Goal: Use online tool/utility: Utilize a website feature to perform a specific function

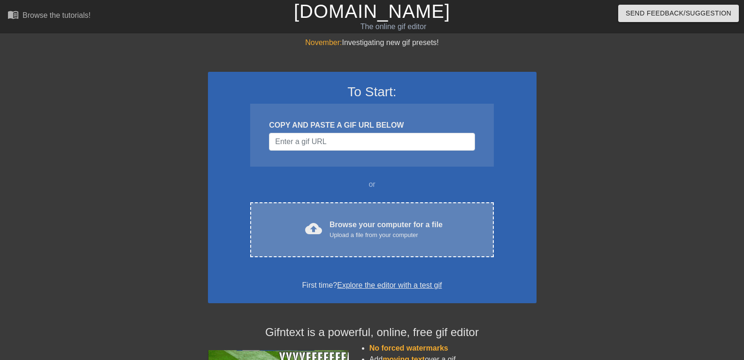
click at [364, 228] on div "Browse your computer for a file Upload a file from your computer" at bounding box center [385, 229] width 113 height 21
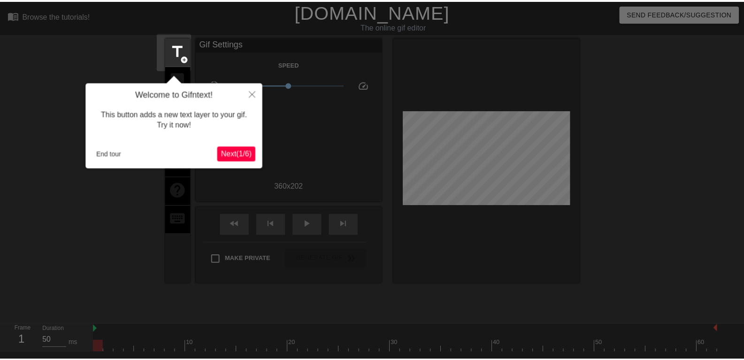
scroll to position [23, 0]
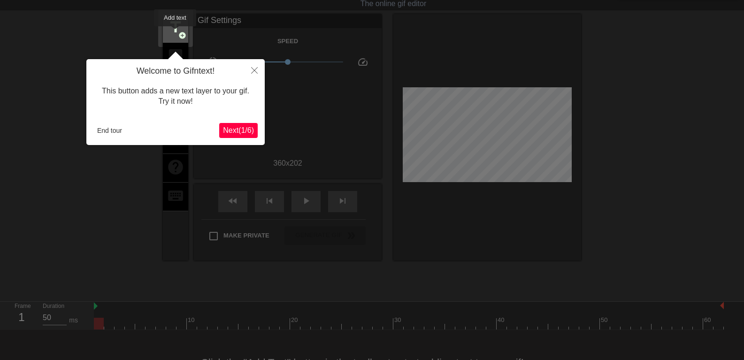
click at [175, 33] on span "title" at bounding box center [176, 27] width 18 height 18
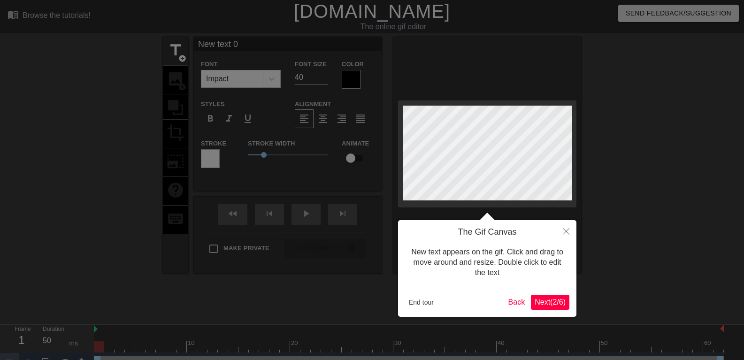
scroll to position [1, 2]
type input "m"
type textarea "m"
type input "me"
type textarea "me"
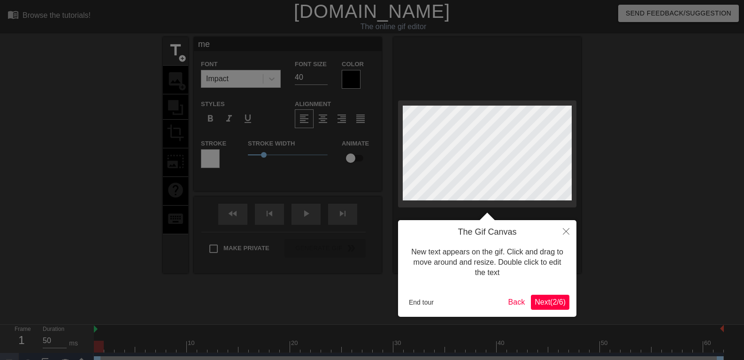
scroll to position [1, 1]
type input "me"
type textarea "me"
type input "me v"
type textarea "me v"
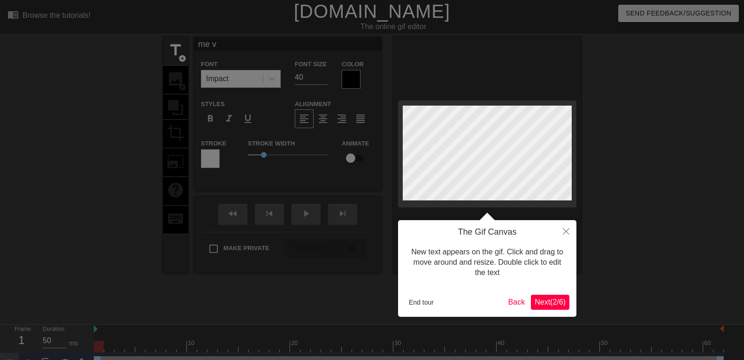
type input "me v."
type textarea "me v."
type input "me v."
type textarea "me v."
type input "me v. e"
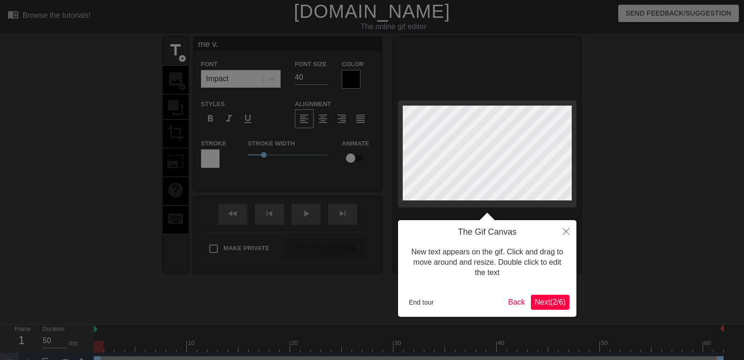
type textarea "me v. e"
type input "me v. ex"
type textarea "me v. ex"
type input "me v. exa"
type textarea "me v. exa"
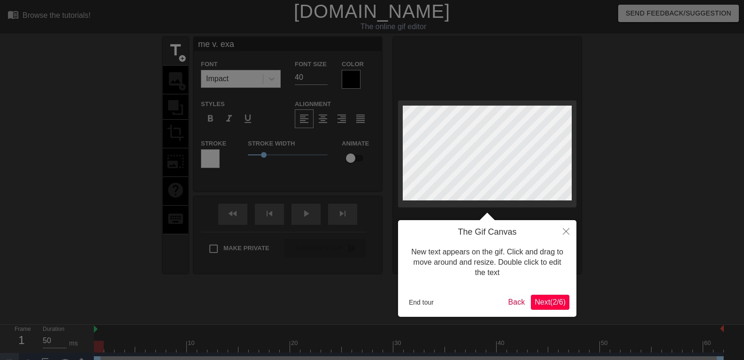
type input "me v. exam"
type textarea "me v. exam"
type input "me v. exam 3"
type textarea "me v. exam 3"
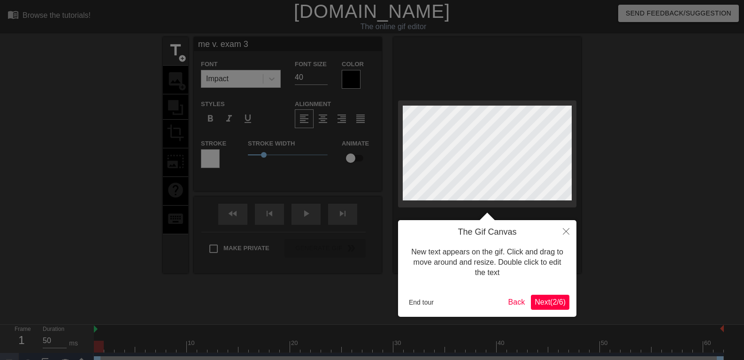
type input "E"
type textarea "E"
type input "Ex"
type textarea "Ex"
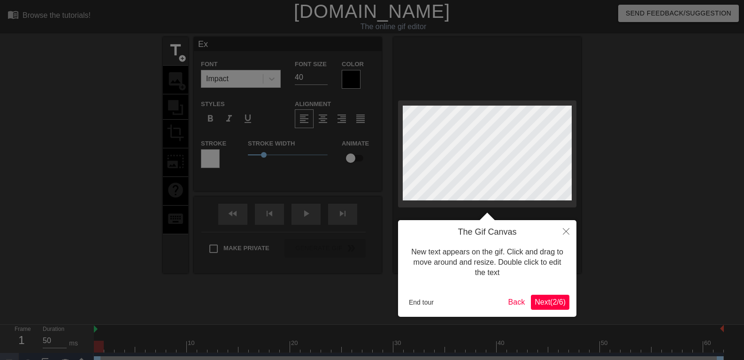
type input "Exa"
type textarea "Exa"
type input "Exam"
type textarea "Exam"
type input "Exa"
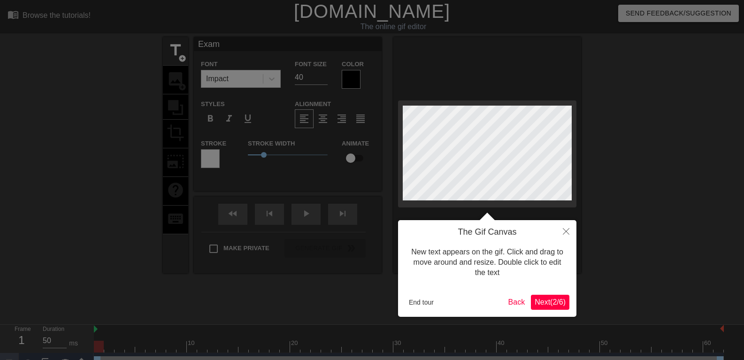
type textarea "Exa"
type input "Ex"
type textarea "Ex"
type input "E"
type textarea "E"
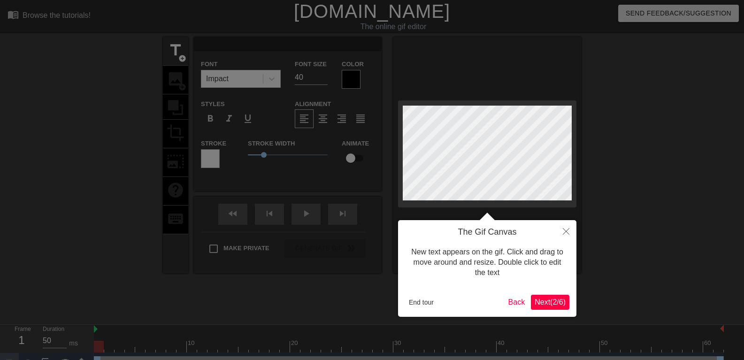
type input "g"
type textarea "g"
type input "go"
type textarea "go"
type input "got"
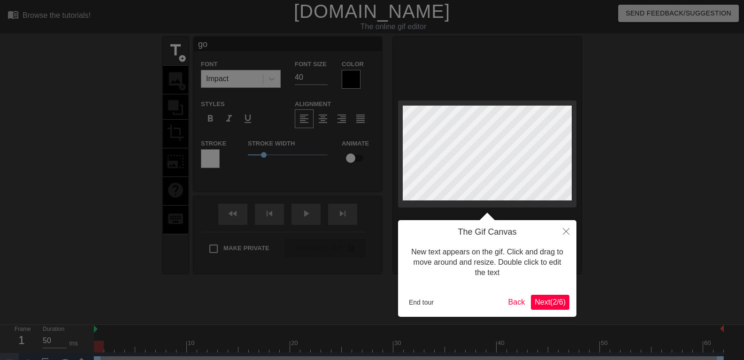
type textarea "got"
type input "[DEMOGRAPHIC_DATA]"
type textarea "gotta"
type input "gotta"
type textarea "gotta a"
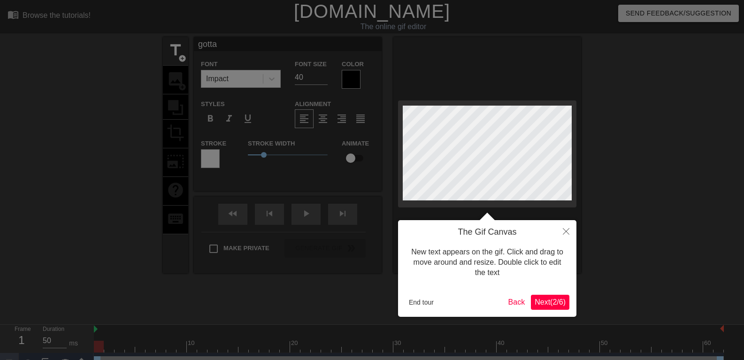
type input "gotta ah"
type textarea "gotta ah"
type input "gotta ahv"
type textarea "gotta ahv"
type input "gotta ahve"
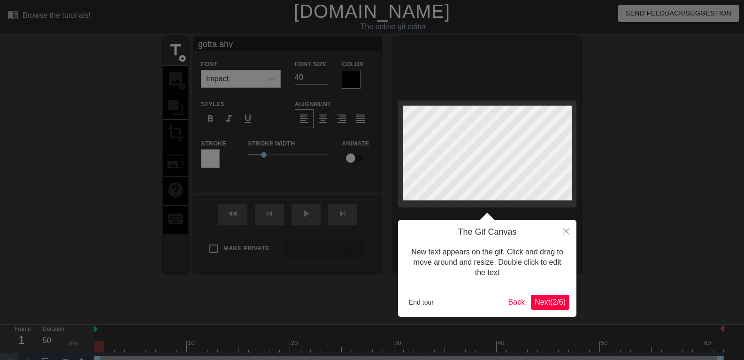
type textarea "gotta ahve"
type input "gotta ahve"
type textarea "gotta ahve"
type input "gotta ahve"
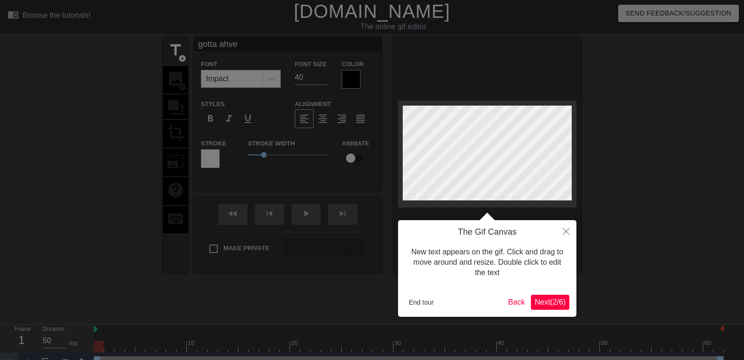
type textarea "gotta ahve"
type input "gotta ahv"
type textarea "gotta ahv"
type input "gotta ah"
type textarea "gotta ah"
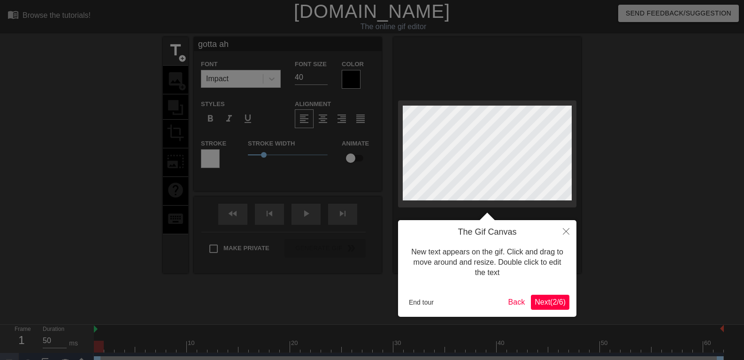
type input "gotta a"
type textarea "gotta a"
type input "gotta"
type textarea "gotta"
type input "gotta"
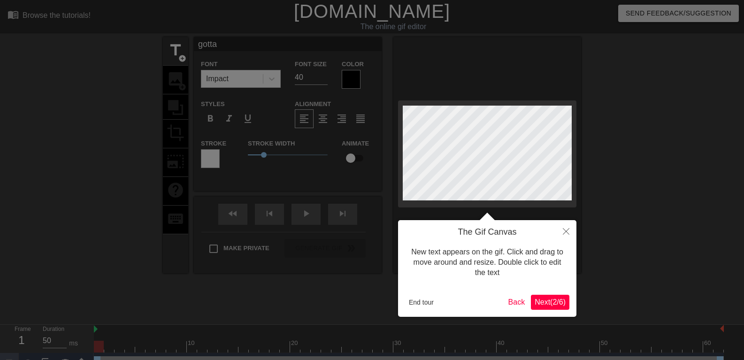
type textarea "gotta"
type input "[DEMOGRAPHIC_DATA]"
type textarea "[DEMOGRAPHIC_DATA]"
type input "got"
type textarea "got"
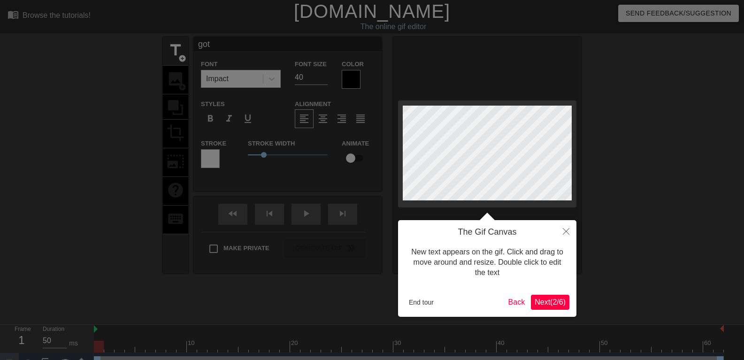
type input "go"
type textarea "go"
type input "g"
type textarea "g"
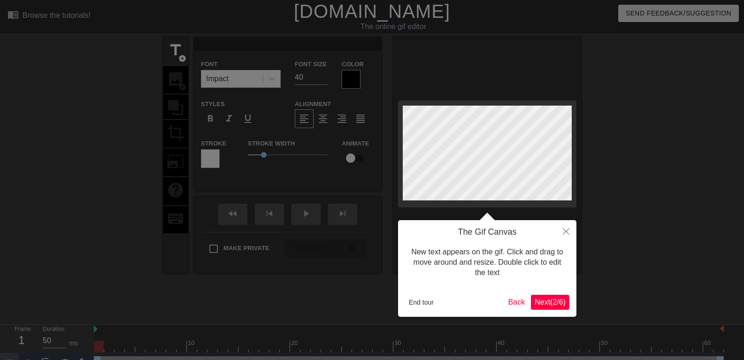
type input "e"
type textarea "e"
type input "ex"
type textarea "ex"
type input "exa"
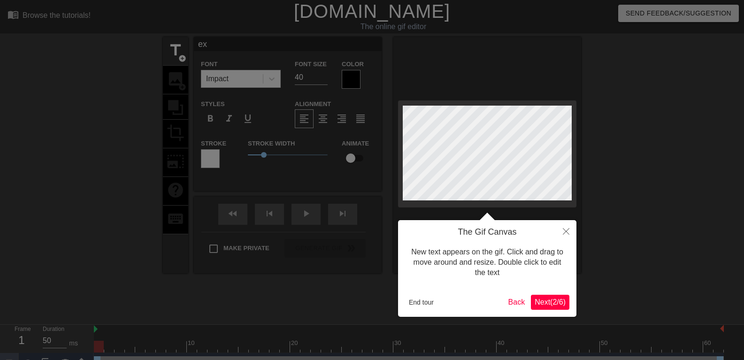
type textarea "exa"
type input "exam"
type textarea "exam"
type input "exam"
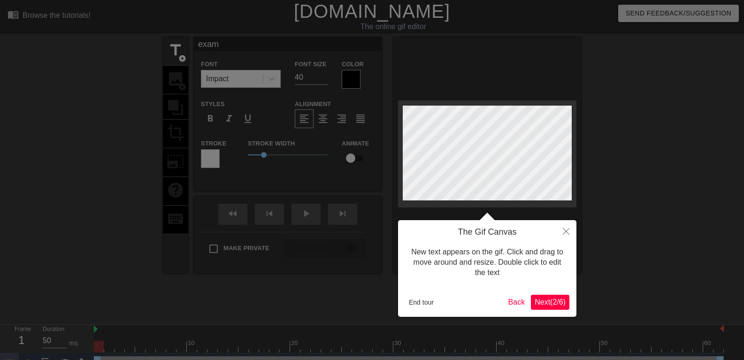
type textarea "exam"
type input "exam 3"
type textarea "exam 3"
type input "exam 3"
type textarea "exam 3"
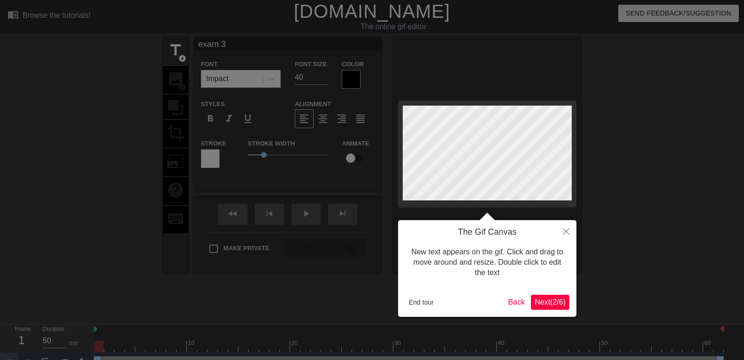
type input "exam 3 b"
type textarea "exam 3 b"
type input "exam 3"
type textarea "exam 3"
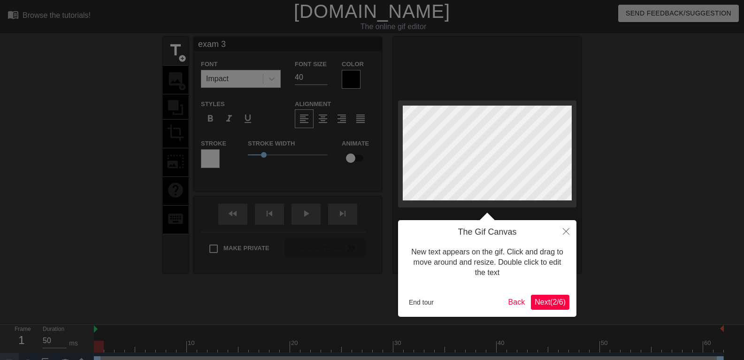
type input "exam 3 l"
type textarea "exam 3 l"
type input "exam 3 li"
type textarea "exam 3 li"
type input "exam 3 lik"
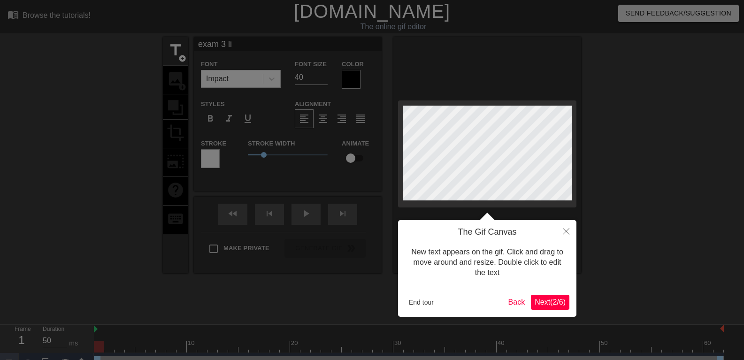
type textarea "exam 3 lik"
type input "exam 3 like"
type textarea "exam 3 like"
type input "exam 3 lik"
type textarea "exam 3 lik"
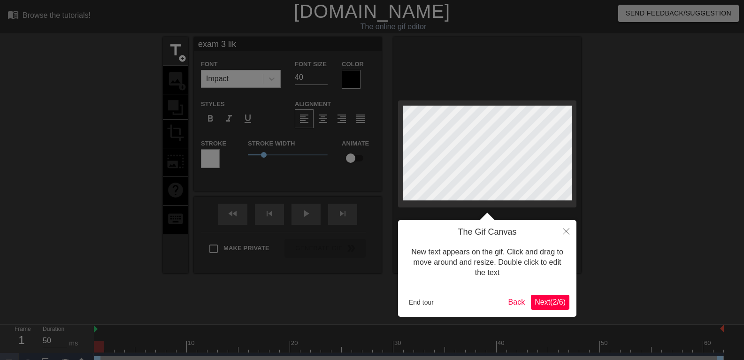
type input "exam 3 li"
type textarea "exam 3 li"
type input "exam 3 l"
type textarea "exam 3 l"
type input "exam 3"
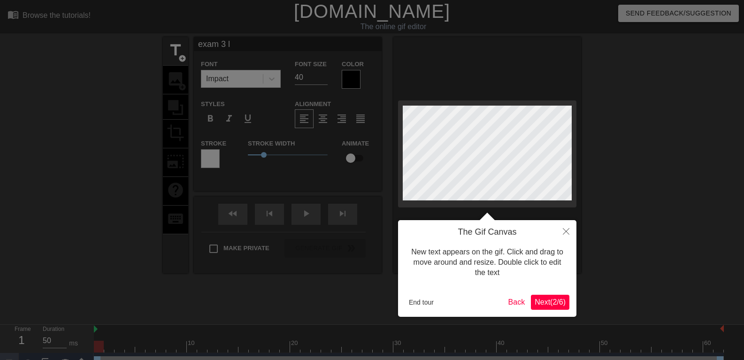
type textarea "exam 3"
type input "exam 3 b"
type textarea "exam 3 b"
type input "exam 3 be"
type textarea "exam 3 be"
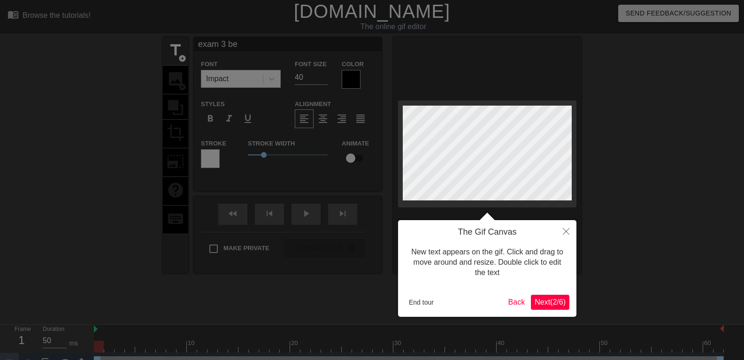
type input "exam 3 be"
type textarea "exam 3 be"
type input "exam 3 be l"
type textarea "exam 3 be l"
type input "exam 3 be li"
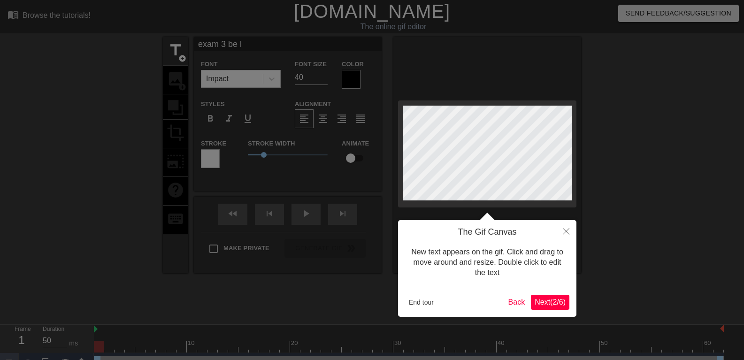
type textarea "exam 3 be li"
type input "exam 3 be lik"
type textarea "exam 3 be lik"
type input "exam 3 be like"
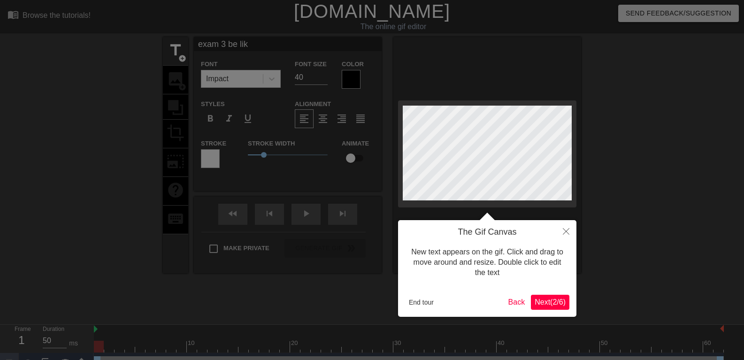
type textarea "exam 3 be like"
type input "exam 3 be lik"
type textarea "exam 3 be lik"
type input "exam 3 be li"
type textarea "exam 3 be li"
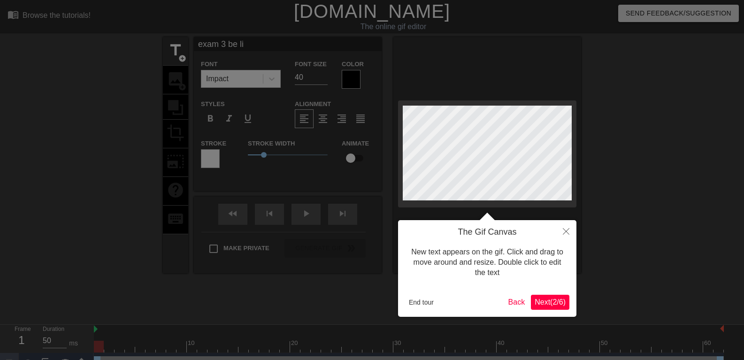
type input "exam 3 be l"
type textarea "exam 3 be l"
type input "exam 3 be"
type textarea "exam 3 be"
type input "exam 3 be"
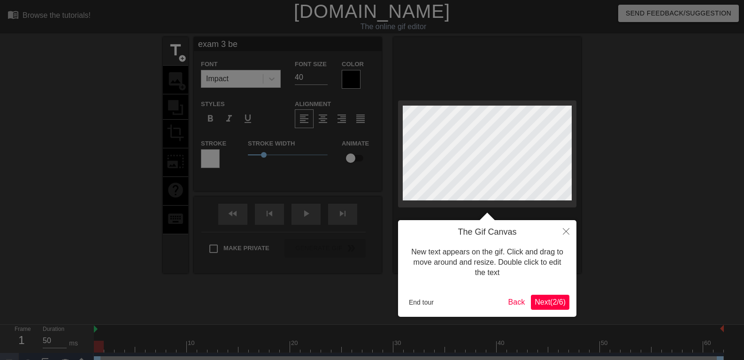
type textarea "exam 3 be"
type input "exam 3 b"
type textarea "exam 3 b"
type input "exam 3"
type textarea "exam 3"
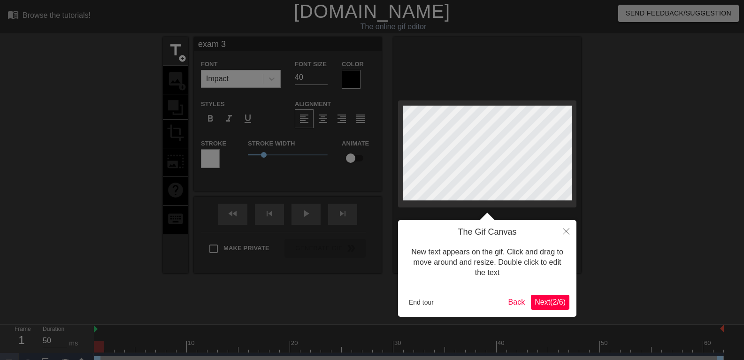
scroll to position [1, 3]
type input "exam 3 -"
type textarea "exam 3 -"
type input "exam 3 -"
type textarea "exam 3 -"
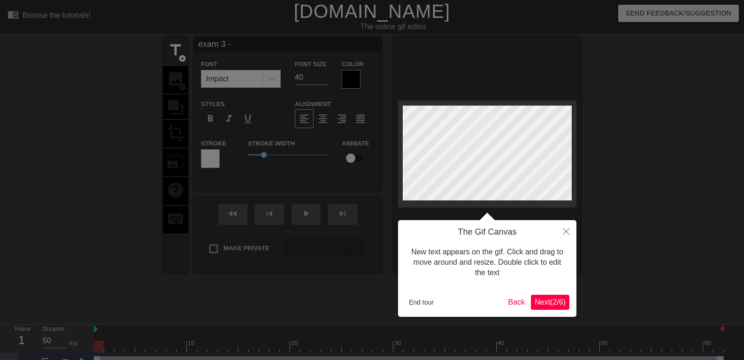
type input "exam 3 -"
type textarea "exam 3 -"
type input "exam 3"
type textarea "exam 3"
type input "exam 3 b"
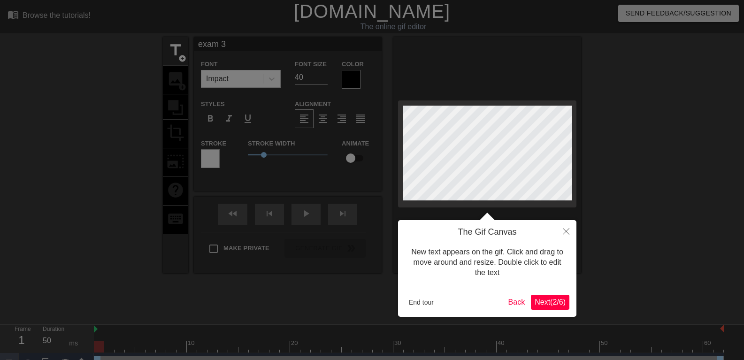
type textarea "exam 3 b"
type input "exam 3 be"
type textarea "exam 3 be"
type input "exam 3 be"
type textarea "exam 3 be"
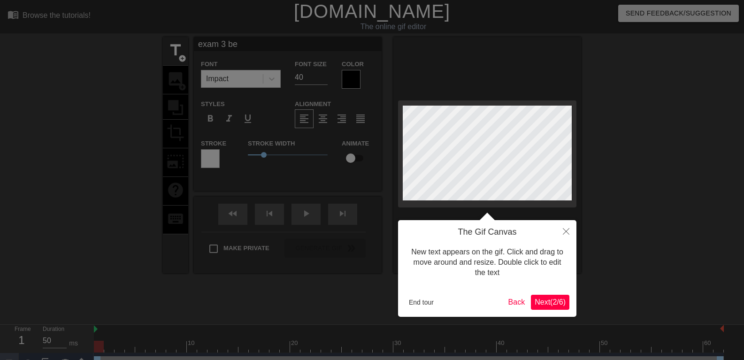
type input "exam 3 be l"
type textarea "exam 3 be l"
type input "exam 3 be li"
type textarea "exam 3 be li"
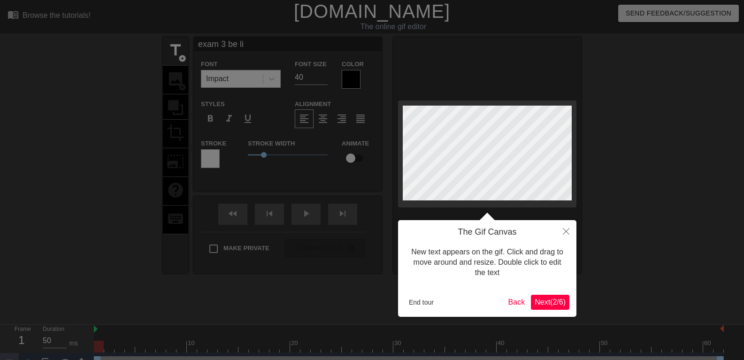
type input "exam 3 be lik"
type textarea "exam 3 be lik"
type input "exam 3 be like"
type textarea "exam 3 be like"
type input "exam 3 be lik"
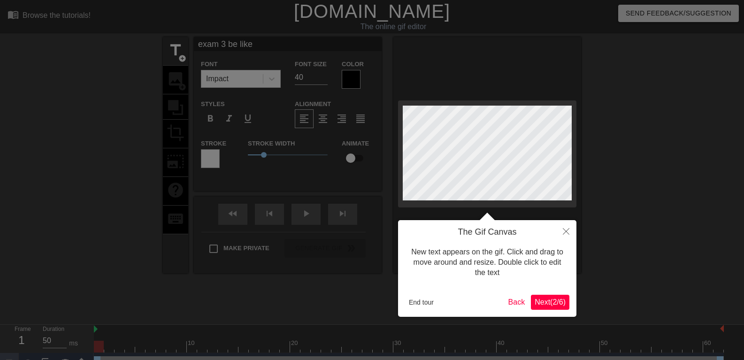
type textarea "exam 3 be lik"
type input "exam 3 be li"
type textarea "exam 3 be li"
type input "exam 3 be l"
type textarea "exam 3 be l"
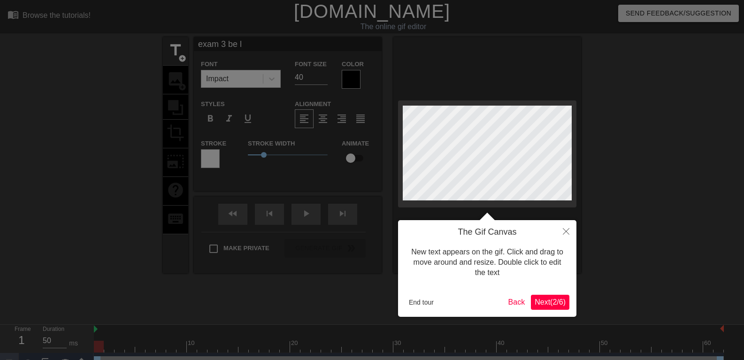
type input "exam 3 be"
type textarea "exam 3 be"
type input "exam 3 be"
type textarea "exam 3 be"
type input "exam 3 b"
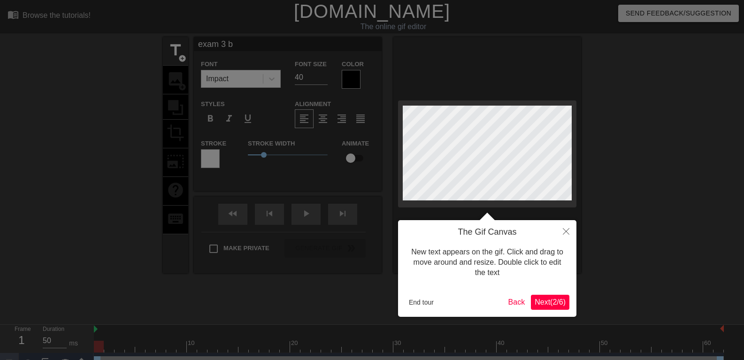
type textarea "exam 3 b"
type input "exam 3"
type textarea "exam 3"
type input "exam 3 -"
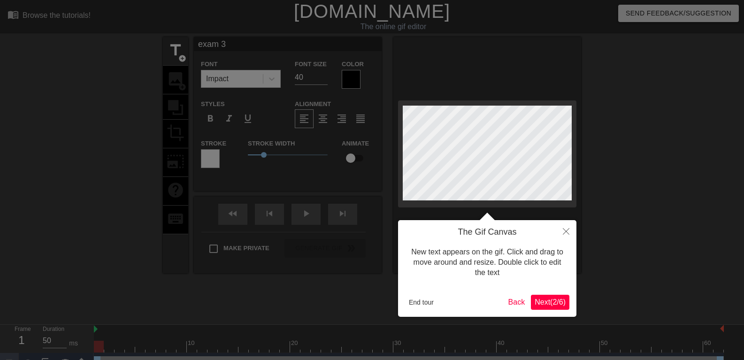
type textarea "exam 3 -"
type input "exam 3 -"
type textarea "exam 3 -"
type input "exam 3 - q"
type textarea "exam 3 - q"
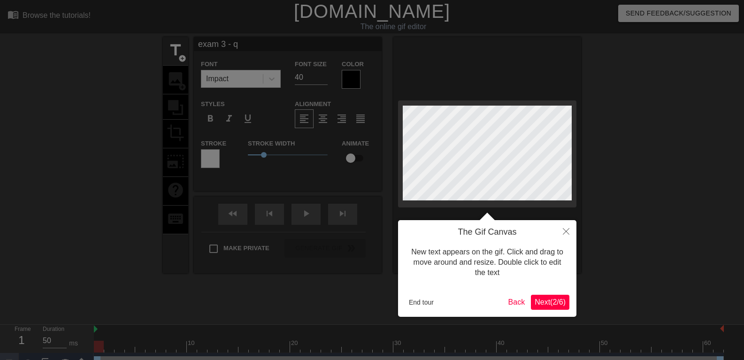
type input "exam 3 - qu"
type textarea "exam 3 - qu"
type input "exam 3 - qui"
type textarea "exam 3 - qui"
type input "exam 3 - quic"
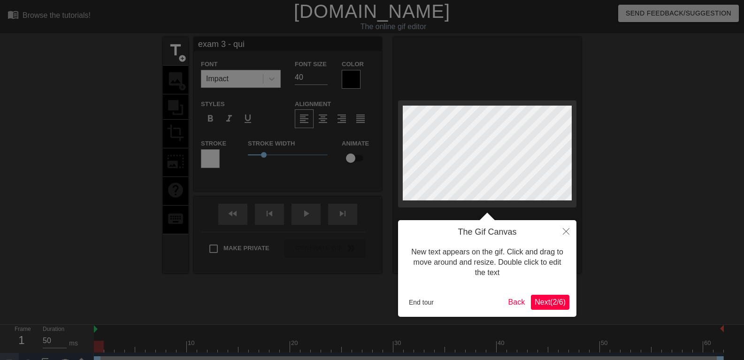
type textarea "exam 3 - quic"
type input "exam 3 - quick"
type textarea "exam 3 - quick"
type input "exam 3 - quick"
type textarea "exam 3 - quick"
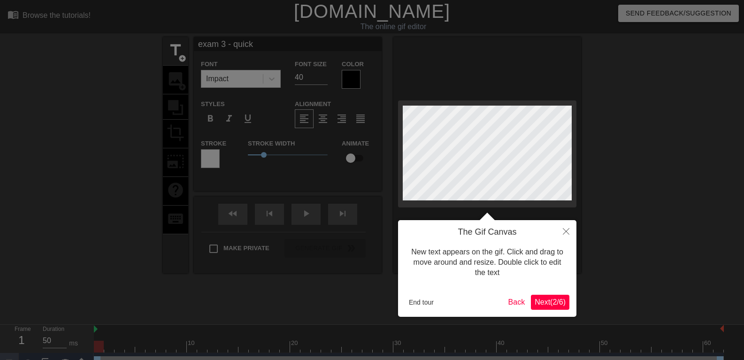
type input "exam 3 - quick h"
type textarea "exam 3 - quick ha"
type input "exam 3 - quick han"
type textarea "exam 3 - quick han"
type input "exam 3 - quick hand"
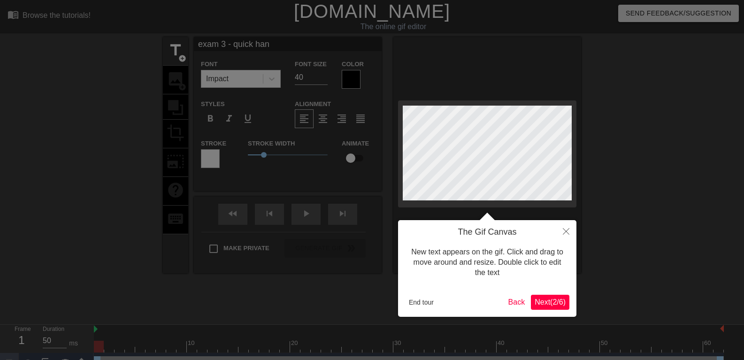
type textarea "exam 3 - quick hand"
type input "exam 3 - quick hands"
click at [275, 80] on div at bounding box center [372, 190] width 744 height 381
click at [245, 78] on div at bounding box center [372, 190] width 744 height 381
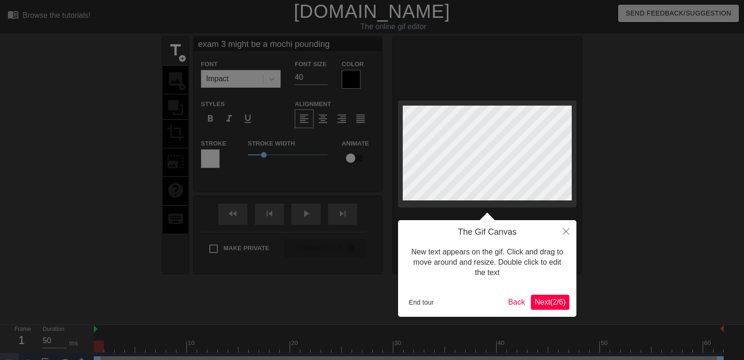
click at [303, 78] on div at bounding box center [372, 190] width 744 height 381
click at [543, 302] on span "Next ( 2 / 6 )" at bounding box center [549, 302] width 31 height 8
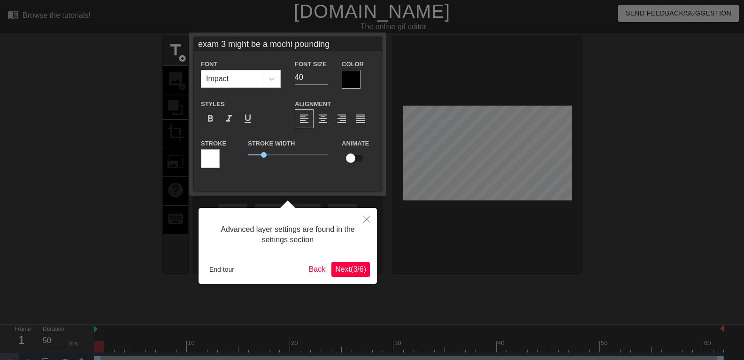
scroll to position [15, 0]
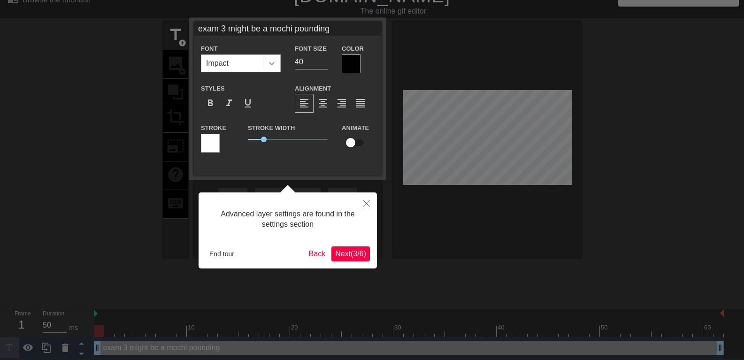
click at [272, 66] on icon at bounding box center [271, 63] width 9 height 9
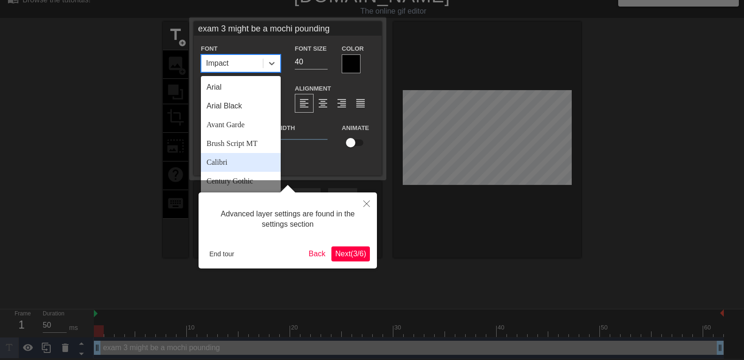
click at [233, 159] on div "Calibri" at bounding box center [241, 162] width 80 height 19
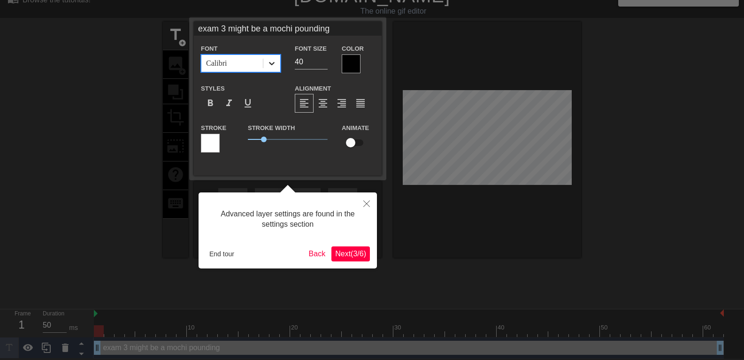
click at [271, 66] on icon at bounding box center [271, 63] width 9 height 9
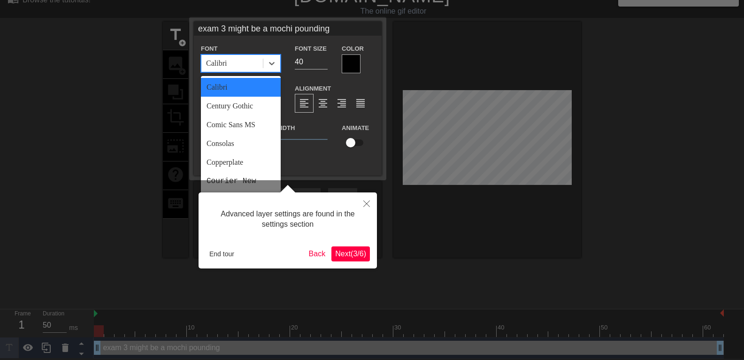
scroll to position [0, 0]
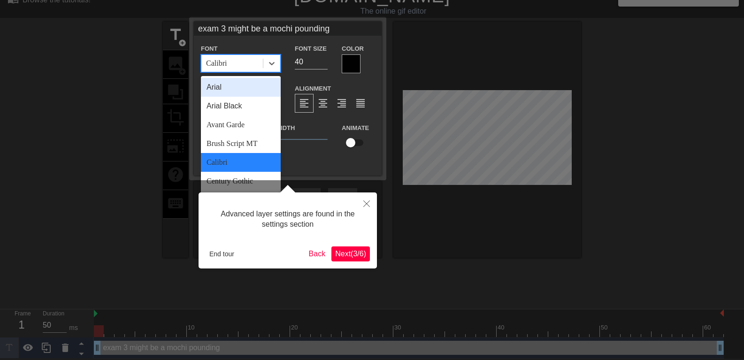
click at [233, 84] on div "Arial" at bounding box center [241, 87] width 80 height 19
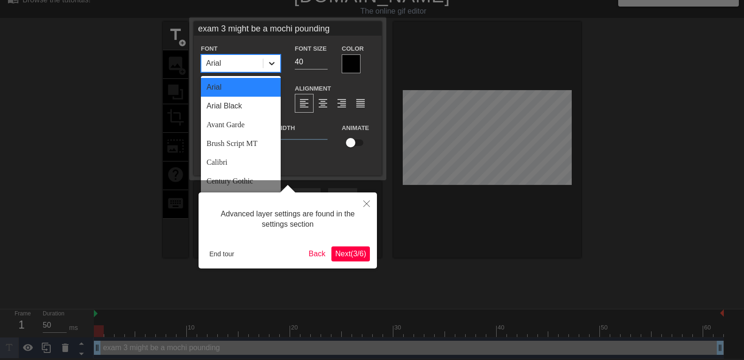
click at [267, 67] on icon at bounding box center [271, 63] width 9 height 9
click at [241, 126] on div "Avant Garde" at bounding box center [241, 124] width 80 height 19
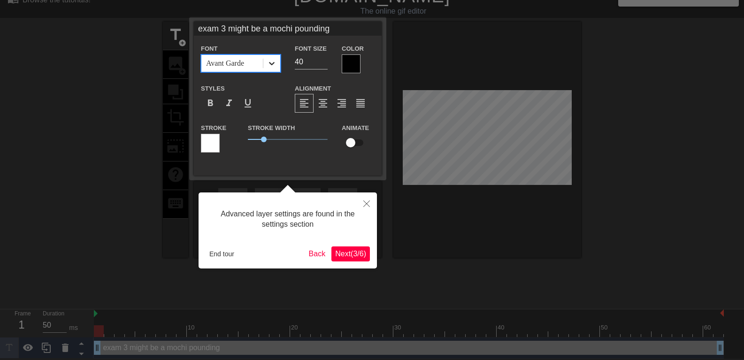
click at [272, 71] on div at bounding box center [271, 63] width 17 height 17
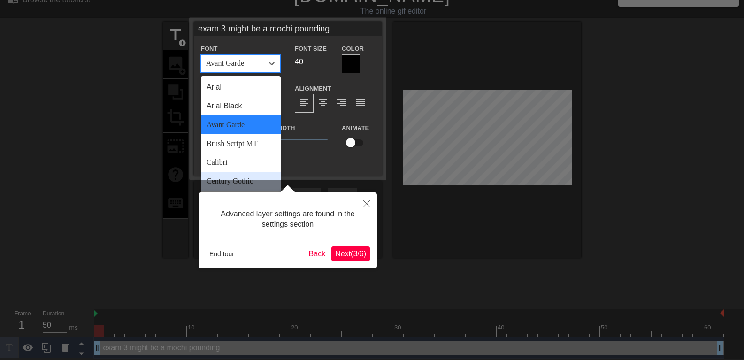
click at [229, 174] on div "Century Gothic" at bounding box center [241, 181] width 80 height 19
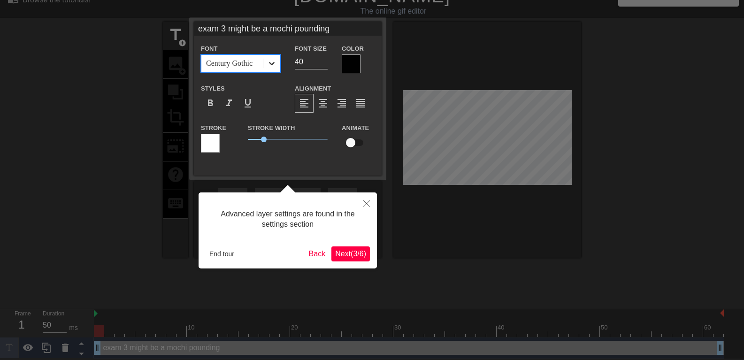
click at [271, 65] on icon at bounding box center [272, 63] width 6 height 3
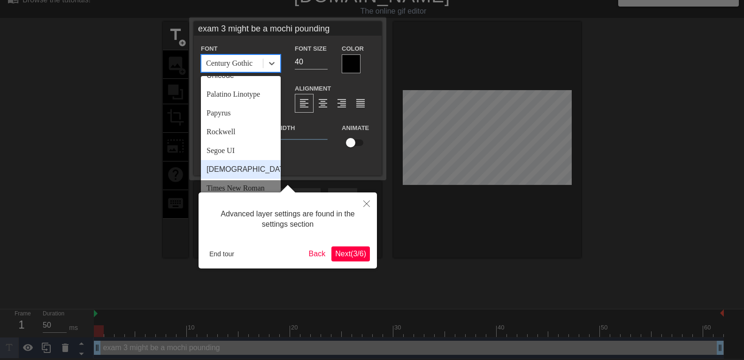
scroll to position [336, 0]
click at [236, 141] on div "[DEMOGRAPHIC_DATA]" at bounding box center [241, 149] width 80 height 19
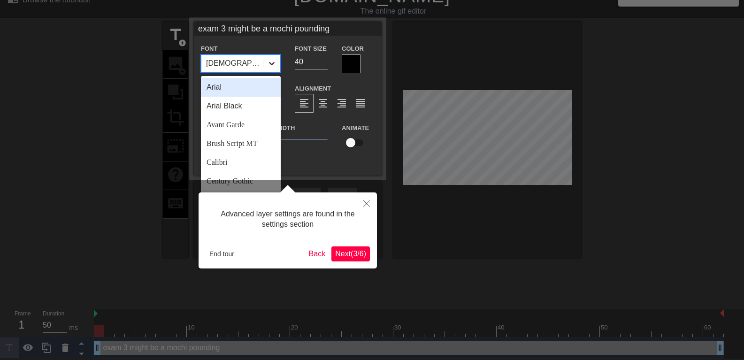
click at [266, 67] on div at bounding box center [271, 63] width 17 height 17
click at [228, 122] on div "Avant Garde" at bounding box center [241, 124] width 80 height 19
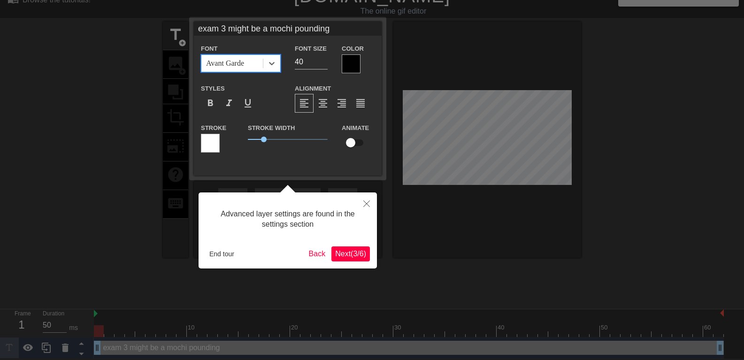
click at [284, 71] on div "Font option Avant Garde, selected. 0 results available. Select is focused ,type…" at bounding box center [241, 58] width 94 height 30
click at [278, 68] on div at bounding box center [271, 63] width 17 height 17
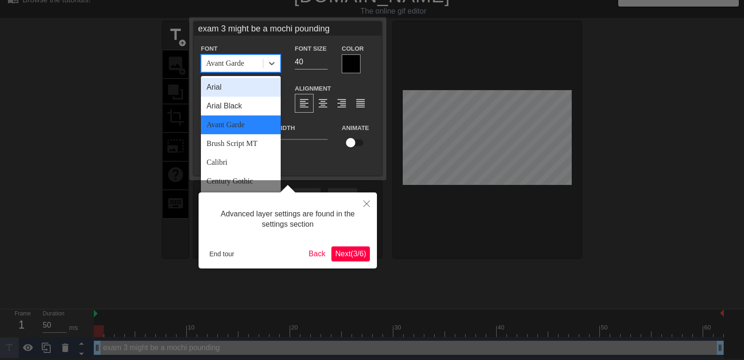
click at [228, 86] on div "Arial" at bounding box center [241, 87] width 80 height 19
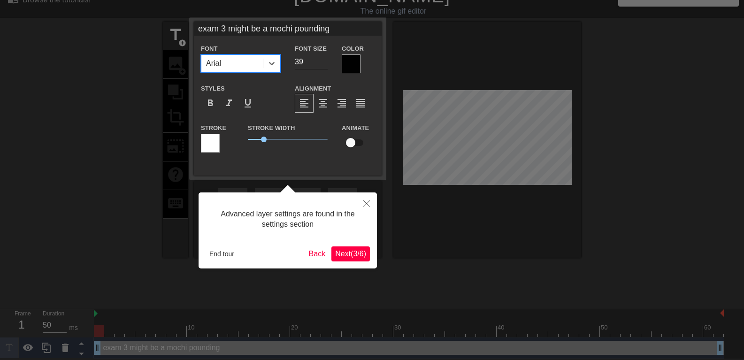
click at [323, 66] on input "39" at bounding box center [311, 61] width 33 height 15
click at [323, 66] on input "38" at bounding box center [311, 61] width 33 height 15
click at [323, 66] on input "37" at bounding box center [311, 61] width 33 height 15
click at [323, 66] on input "36" at bounding box center [311, 61] width 33 height 15
click at [323, 66] on input "35" at bounding box center [311, 61] width 33 height 15
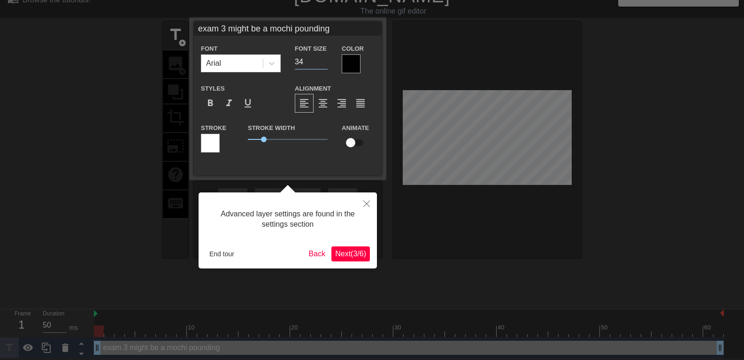
click at [323, 66] on input "34" at bounding box center [311, 61] width 33 height 15
click at [323, 66] on input "33" at bounding box center [311, 61] width 33 height 15
click at [323, 66] on input "32" at bounding box center [311, 61] width 33 height 15
click at [323, 66] on input "31" at bounding box center [311, 61] width 33 height 15
click at [323, 66] on input "30" at bounding box center [311, 61] width 33 height 15
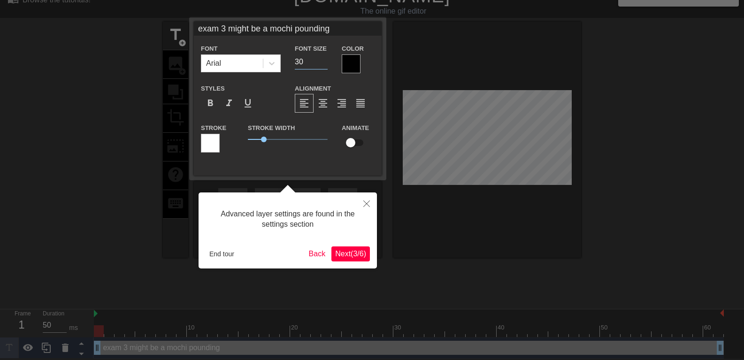
click at [219, 143] on div at bounding box center [210, 143] width 19 height 19
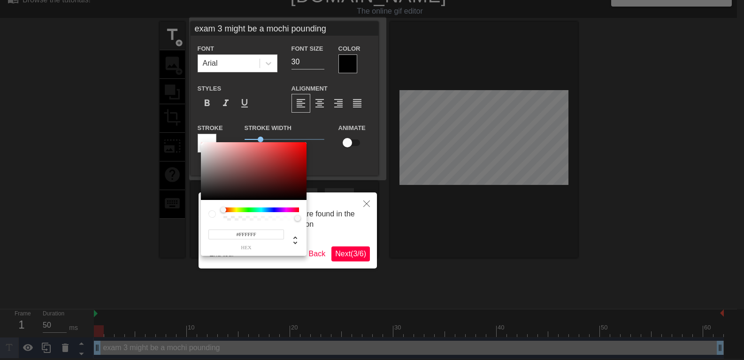
scroll to position [8, 0]
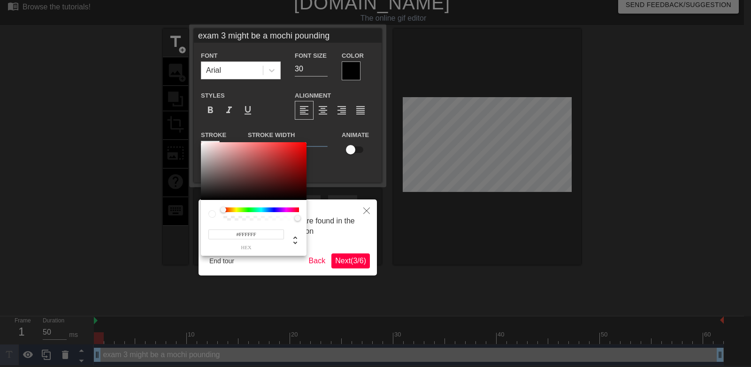
click at [349, 150] on div at bounding box center [375, 183] width 751 height 367
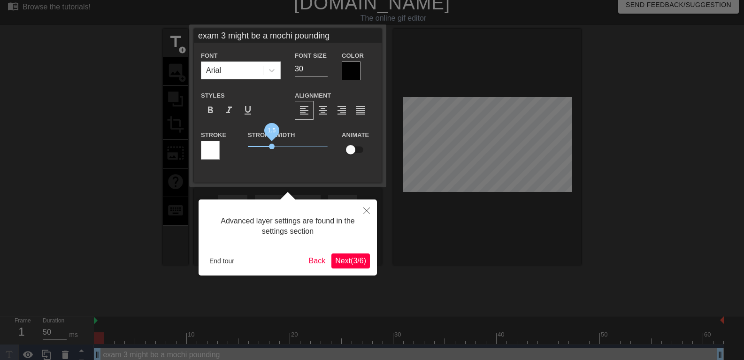
drag, startPoint x: 262, startPoint y: 147, endPoint x: 272, endPoint y: 145, distance: 9.5
click at [272, 145] on span "1.5" at bounding box center [272, 147] width 6 height 6
click at [346, 66] on div at bounding box center [351, 70] width 19 height 19
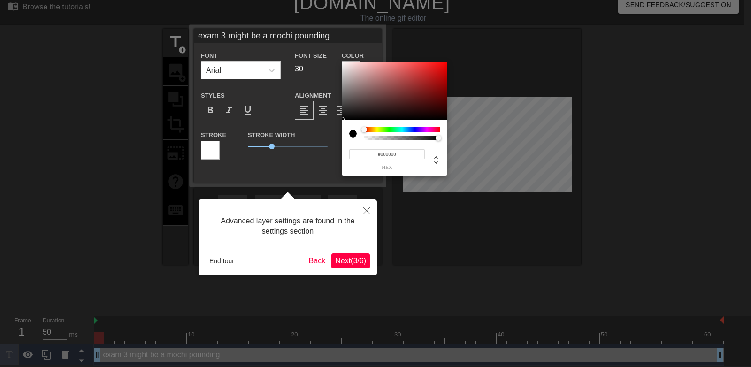
click at [213, 112] on div at bounding box center [375, 183] width 751 height 367
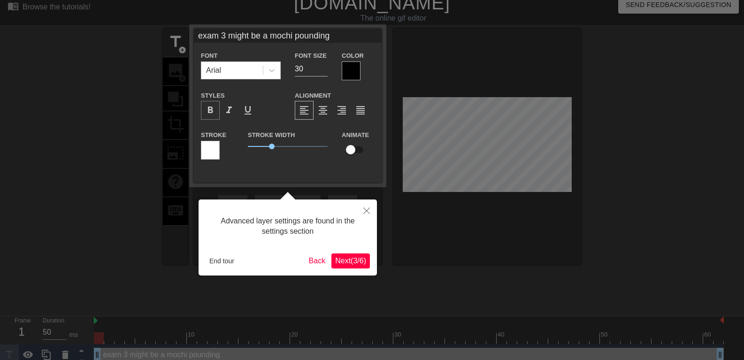
click at [209, 112] on span "format_bold" at bounding box center [210, 110] width 11 height 11
click at [318, 112] on span "format_align_center" at bounding box center [322, 110] width 11 height 11
click at [310, 113] on div "format_align_left" at bounding box center [304, 110] width 19 height 19
click at [467, 143] on div at bounding box center [372, 179] width 744 height 375
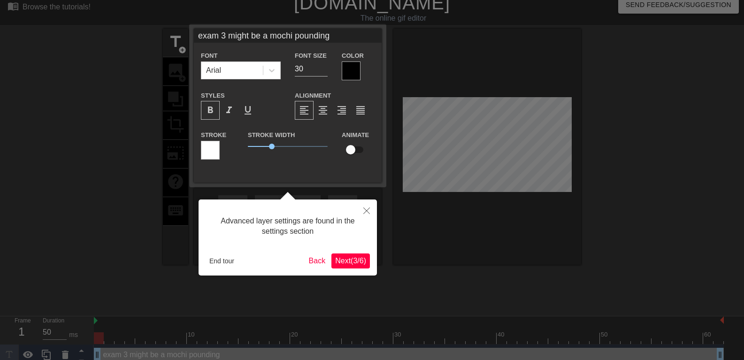
click at [457, 148] on div at bounding box center [372, 179] width 744 height 375
drag, startPoint x: 467, startPoint y: 143, endPoint x: 480, endPoint y: 131, distance: 18.0
click at [480, 131] on div at bounding box center [372, 179] width 744 height 375
click at [335, 259] on span "Next ( 3 / 6 )" at bounding box center [350, 261] width 31 height 8
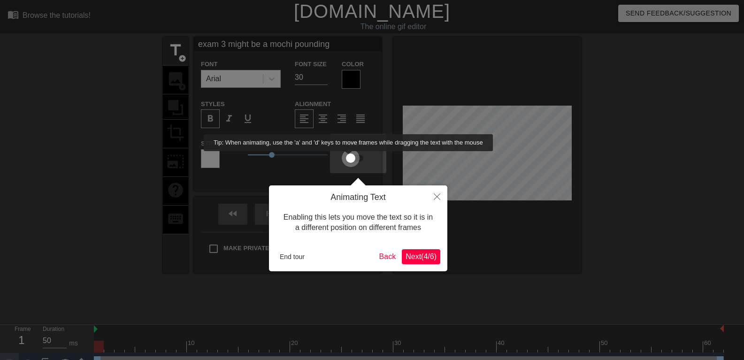
click at [356, 158] on input "checkbox" at bounding box center [350, 158] width 53 height 18
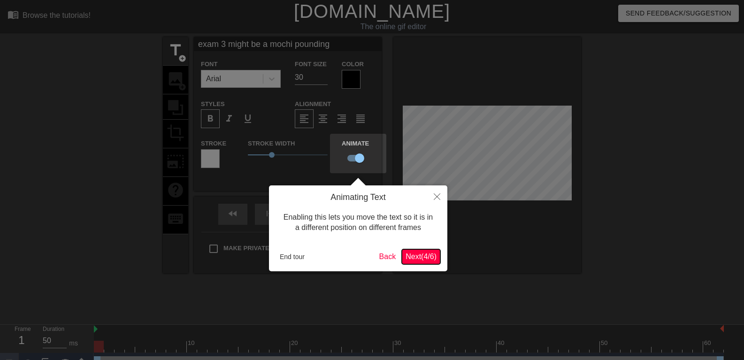
click at [417, 258] on span "Next ( 4 / 6 )" at bounding box center [420, 256] width 31 height 8
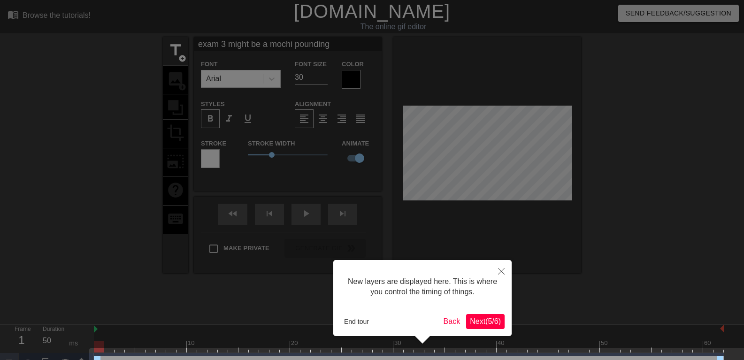
scroll to position [23, 0]
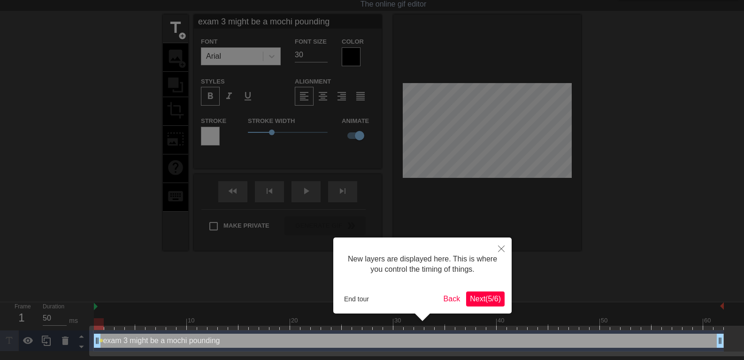
click at [470, 297] on span "Next ( 5 / 6 )" at bounding box center [485, 299] width 31 height 8
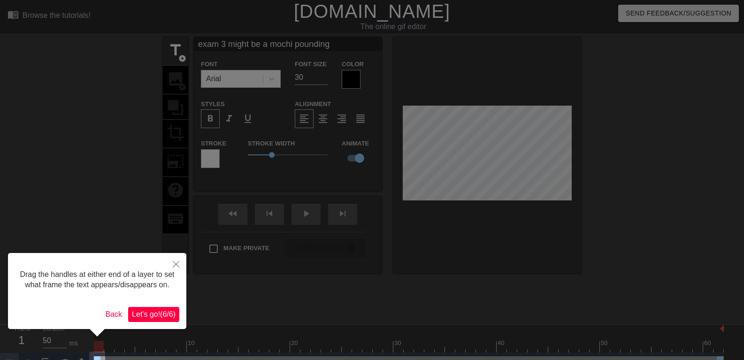
click at [160, 318] on span "Let's go! ( 6 / 6 )" at bounding box center [154, 314] width 44 height 8
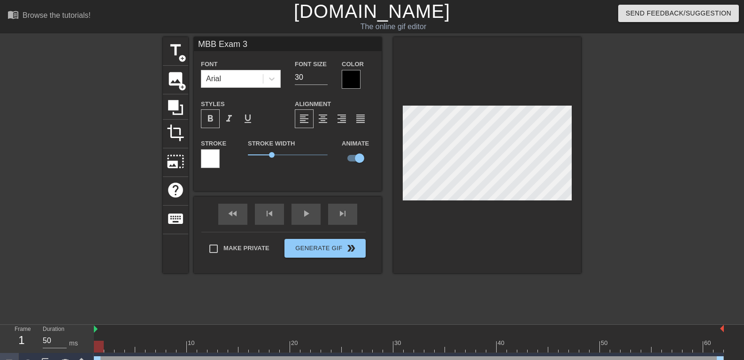
scroll to position [1, 2]
click at [344, 123] on span "format_align_right" at bounding box center [341, 118] width 11 height 11
click at [329, 121] on div "format_align_center" at bounding box center [322, 118] width 19 height 19
click at [309, 123] on span "format_align_left" at bounding box center [303, 118] width 11 height 11
click at [326, 122] on span "format_align_center" at bounding box center [322, 118] width 11 height 11
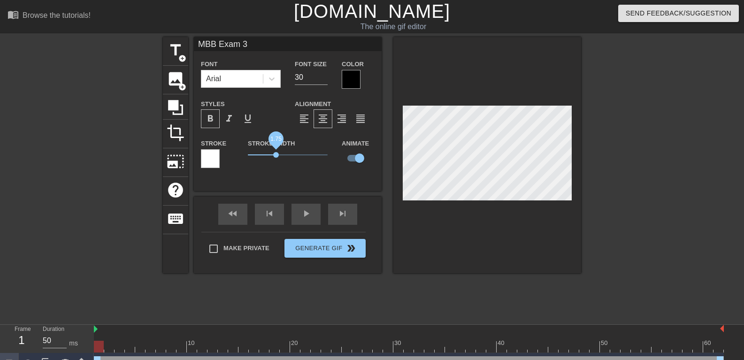
click at [275, 157] on span "1.75" at bounding box center [276, 155] width 6 height 6
click at [179, 58] on span "add_circle" at bounding box center [182, 58] width 8 height 8
click at [324, 83] on input "30" at bounding box center [311, 77] width 33 height 15
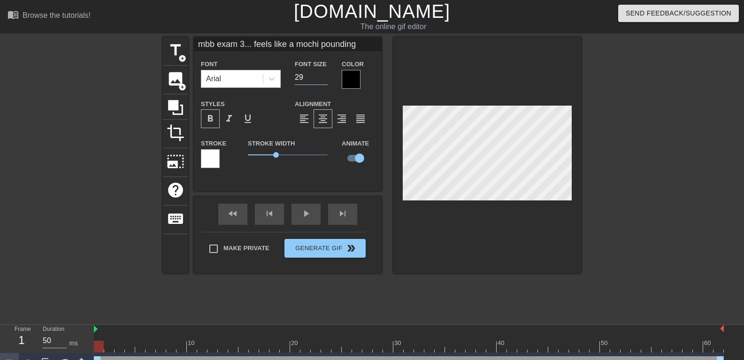
click at [324, 77] on input "29" at bounding box center [311, 77] width 33 height 15
click at [324, 77] on input "28" at bounding box center [311, 77] width 33 height 15
click at [324, 77] on input "27" at bounding box center [311, 77] width 33 height 15
click at [324, 77] on input "26" at bounding box center [311, 77] width 33 height 15
click at [324, 77] on input "25" at bounding box center [311, 77] width 33 height 15
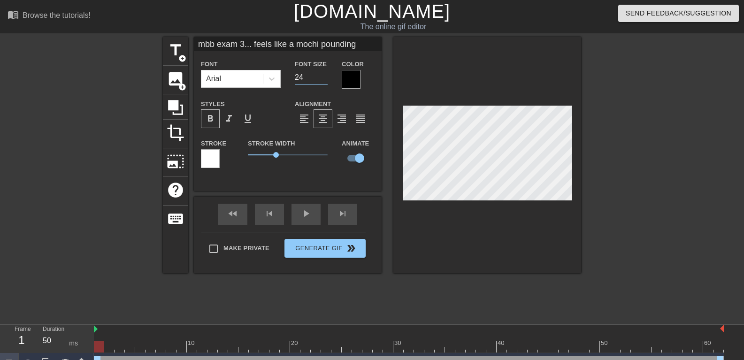
click at [324, 77] on input "24" at bounding box center [311, 77] width 33 height 15
click at [324, 77] on input "23" at bounding box center [311, 77] width 33 height 15
click at [213, 158] on div at bounding box center [210, 158] width 19 height 19
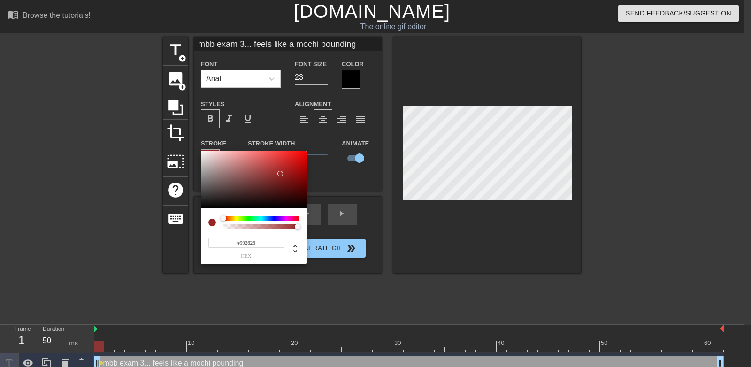
click at [280, 174] on div at bounding box center [254, 180] width 106 height 58
click at [206, 161] on div at bounding box center [254, 180] width 106 height 58
click at [205, 155] on div at bounding box center [254, 180] width 106 height 58
click at [219, 217] on div at bounding box center [253, 222] width 91 height 13
click at [202, 151] on div at bounding box center [254, 180] width 106 height 58
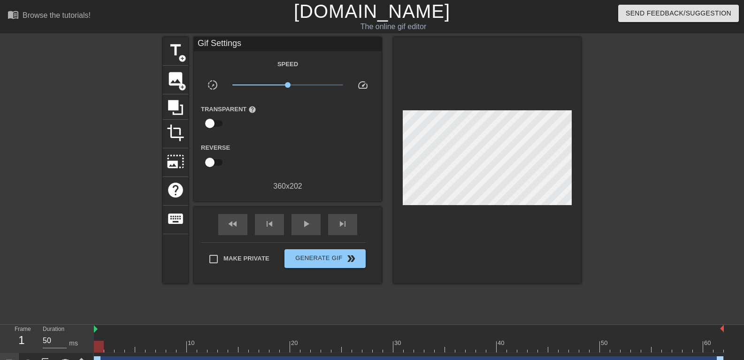
click at [318, 133] on div "Speed slow_motion_video x1.00 speed Transparent help Reverse 360 x 202" at bounding box center [288, 125] width 174 height 134
click at [176, 51] on span "title" at bounding box center [176, 50] width 18 height 18
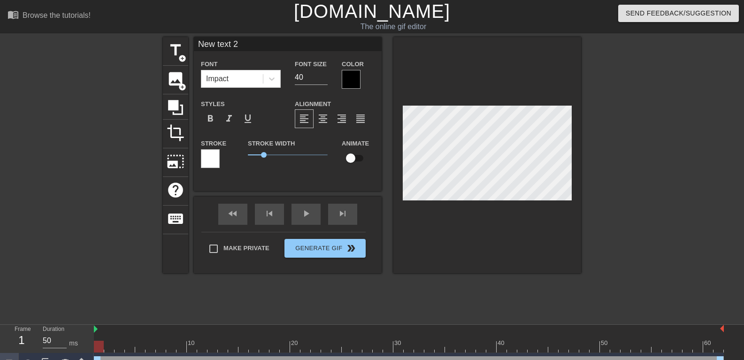
click at [350, 76] on div at bounding box center [351, 79] width 19 height 19
click at [346, 79] on div at bounding box center [351, 79] width 19 height 19
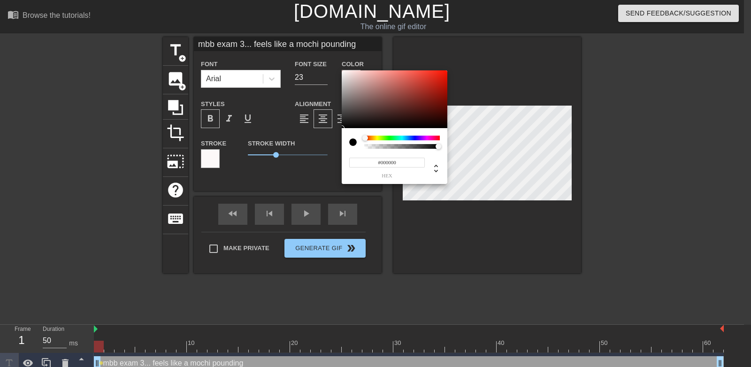
drag, startPoint x: 363, startPoint y: 137, endPoint x: 336, endPoint y: 136, distance: 26.8
click at [336, 136] on div "#000000 hex" at bounding box center [375, 183] width 751 height 367
click at [367, 147] on div at bounding box center [401, 146] width 73 height 5
click at [365, 146] on div at bounding box center [366, 147] width 6 height 6
drag, startPoint x: 365, startPoint y: 146, endPoint x: 356, endPoint y: 146, distance: 8.4
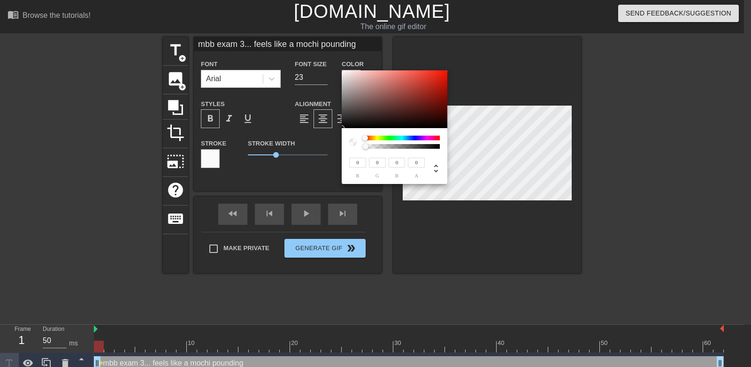
click at [356, 146] on div at bounding box center [394, 142] width 91 height 13
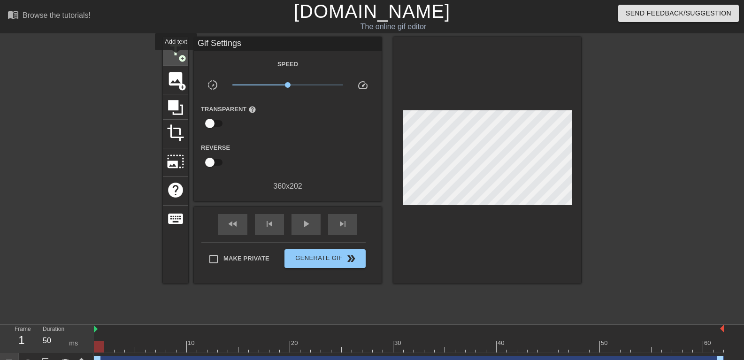
click at [177, 53] on span "title" at bounding box center [176, 50] width 18 height 18
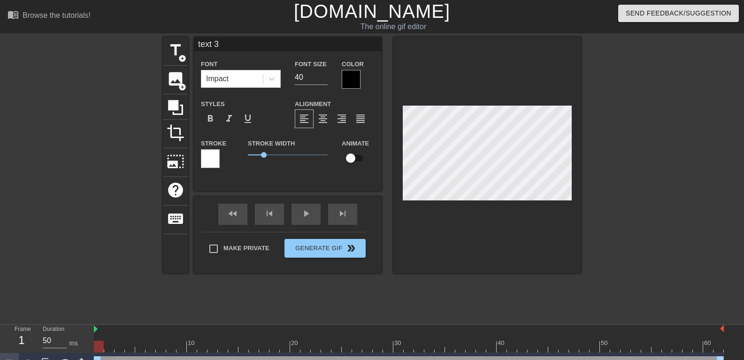
scroll to position [1, 2]
click at [350, 74] on div at bounding box center [351, 79] width 19 height 19
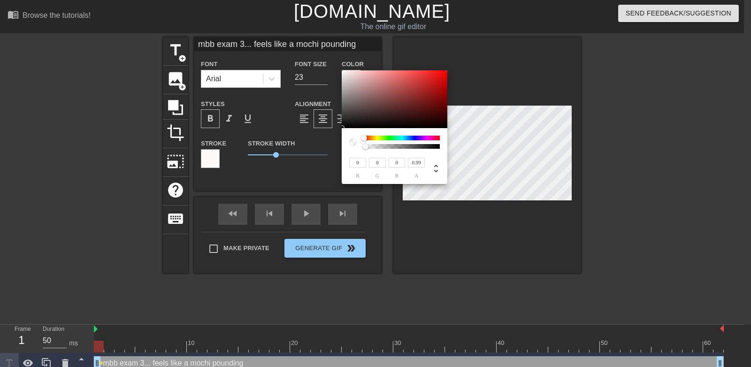
click at [438, 147] on div at bounding box center [401, 146] width 73 height 5
click at [437, 147] on div at bounding box center [437, 147] width 6 height 6
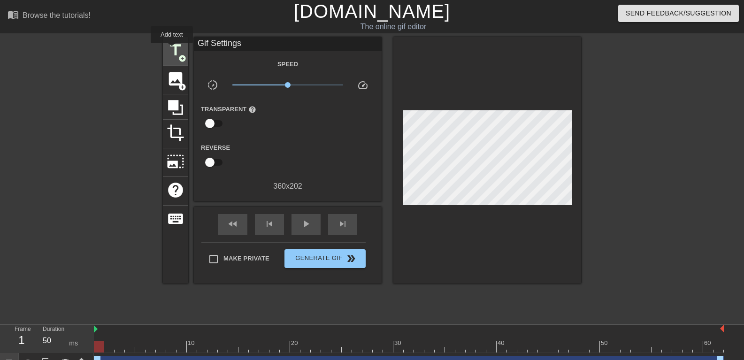
click at [172, 50] on span "title" at bounding box center [176, 50] width 18 height 18
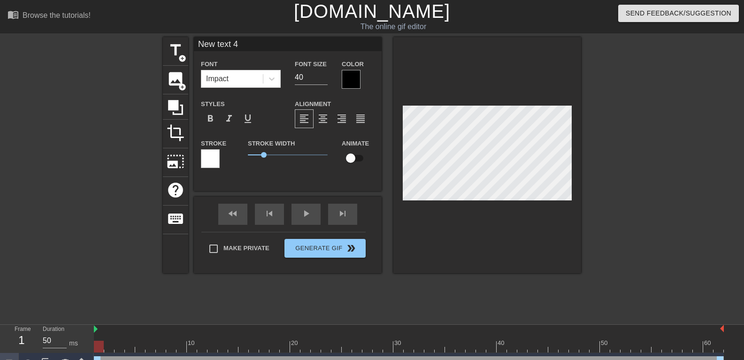
scroll to position [1, 1]
drag, startPoint x: 278, startPoint y: 156, endPoint x: 259, endPoint y: 154, distance: 18.9
click at [259, 154] on span "0.75" at bounding box center [288, 154] width 80 height 11
click at [211, 119] on span "format_bold" at bounding box center [210, 118] width 11 height 11
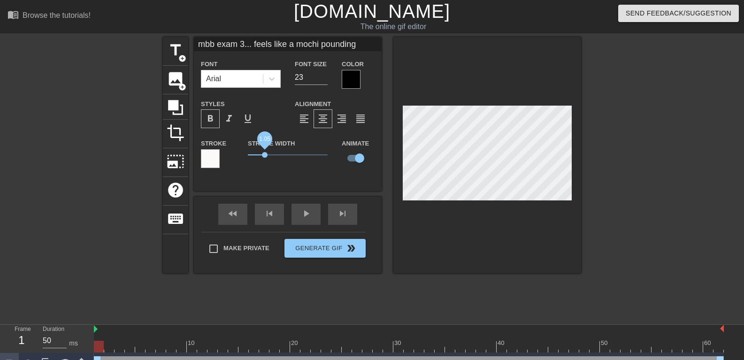
click at [265, 156] on span "1.05" at bounding box center [265, 155] width 6 height 6
click at [639, 183] on div at bounding box center [662, 177] width 141 height 281
click at [354, 81] on div at bounding box center [351, 79] width 19 height 19
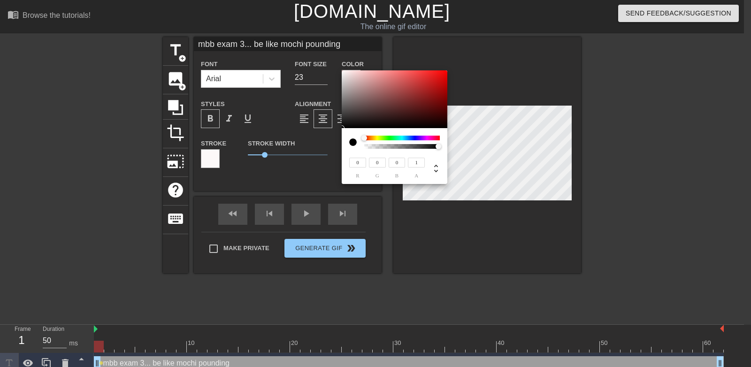
drag, startPoint x: 436, startPoint y: 145, endPoint x: 459, endPoint y: 148, distance: 23.1
click at [459, 148] on div "0 r 0 g 0 b 1 a" at bounding box center [375, 183] width 751 height 367
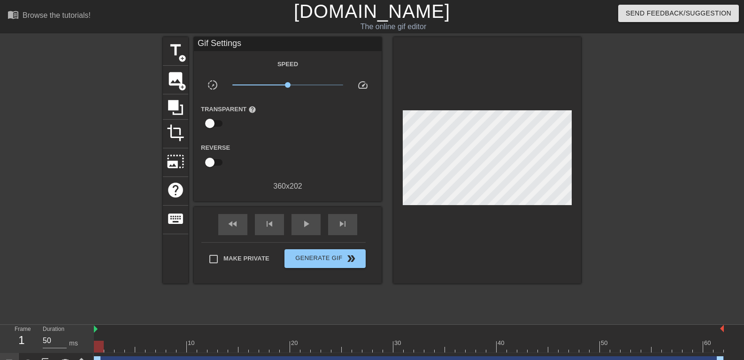
drag, startPoint x: 301, startPoint y: 163, endPoint x: 362, endPoint y: 123, distance: 72.6
click at [487, 201] on div at bounding box center [487, 160] width 188 height 246
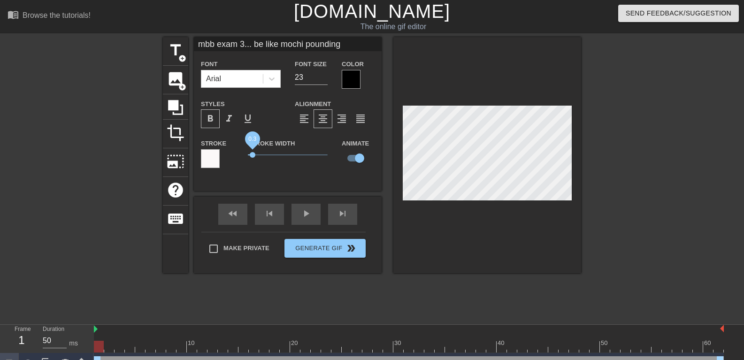
drag, startPoint x: 263, startPoint y: 155, endPoint x: 253, endPoint y: 159, distance: 11.0
click at [253, 159] on span "0.3" at bounding box center [288, 154] width 80 height 11
click at [255, 157] on span "0.45" at bounding box center [255, 155] width 6 height 6
click at [632, 182] on div at bounding box center [662, 177] width 141 height 281
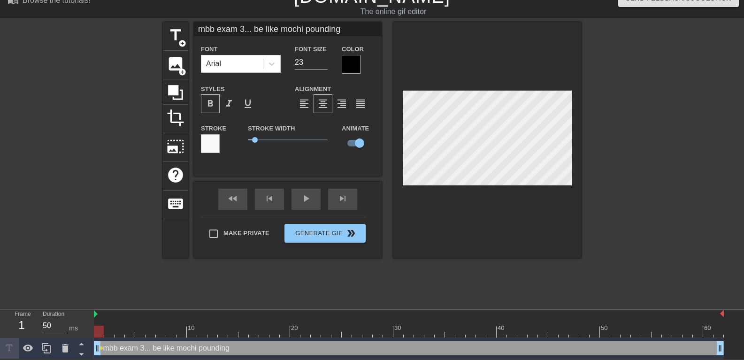
scroll to position [2, 4]
click at [589, 188] on div "title add_circle image add_circle crop photo_size_select_large help keyboard mb…" at bounding box center [372, 162] width 744 height 281
click at [254, 141] on span "0.4" at bounding box center [254, 140] width 6 height 6
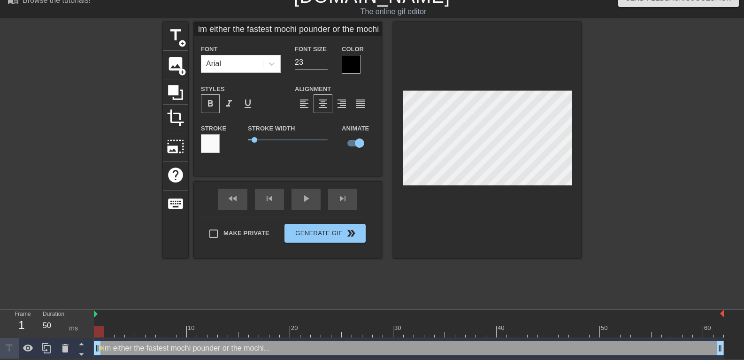
click at [371, 30] on input "im either the fastest mochi pounder or the mochi..." at bounding box center [288, 29] width 188 height 14
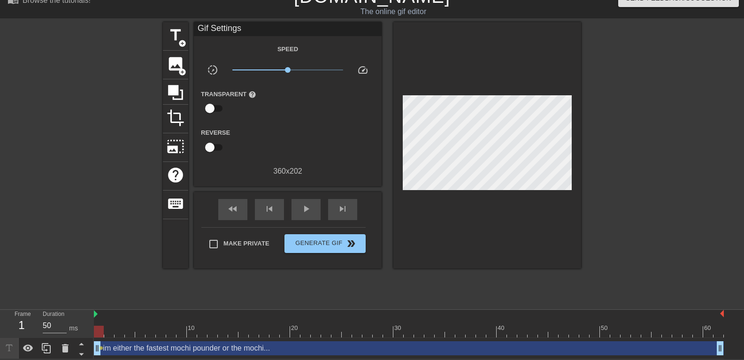
click at [484, 184] on div at bounding box center [487, 145] width 188 height 246
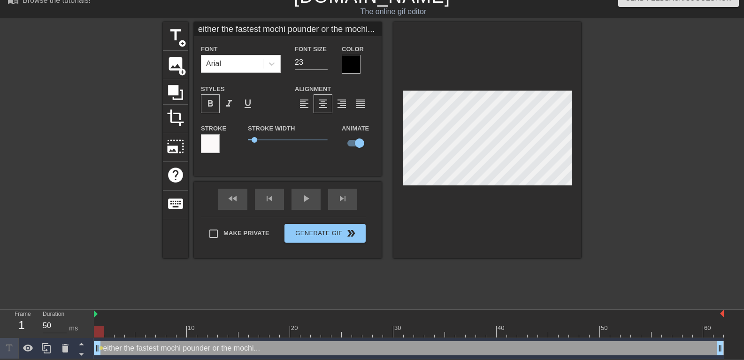
scroll to position [1, 2]
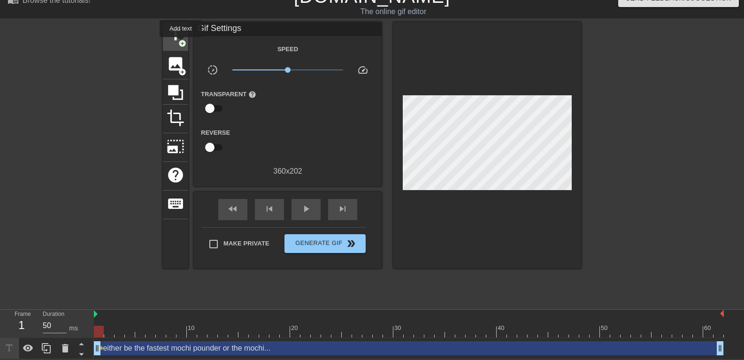
click at [181, 46] on span "add_circle" at bounding box center [182, 43] width 8 height 8
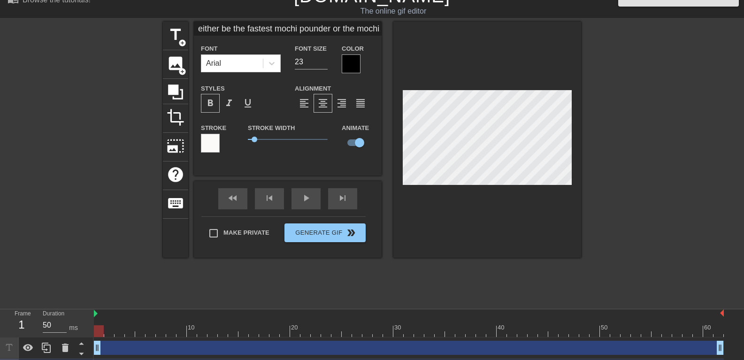
scroll to position [1, 1]
paste textarea "xam 3 be likee"
click at [325, 65] on input "22" at bounding box center [311, 61] width 33 height 15
click at [325, 65] on input "21" at bounding box center [311, 61] width 33 height 15
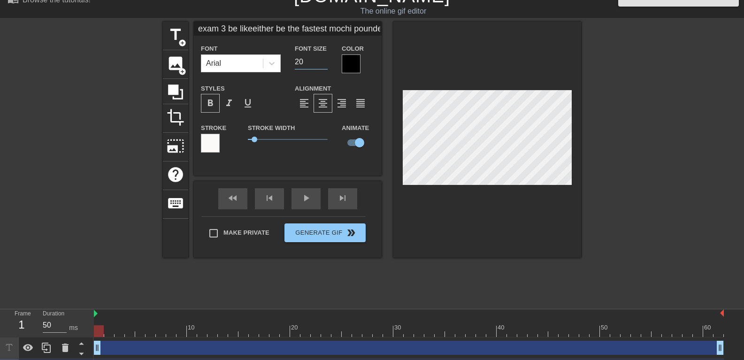
click at [325, 65] on input "20" at bounding box center [311, 61] width 33 height 15
click at [325, 65] on input "19" at bounding box center [311, 61] width 33 height 15
click at [325, 65] on input "18" at bounding box center [311, 61] width 33 height 15
click at [325, 65] on input "17" at bounding box center [311, 61] width 33 height 15
click at [325, 65] on input "16" at bounding box center [311, 61] width 33 height 15
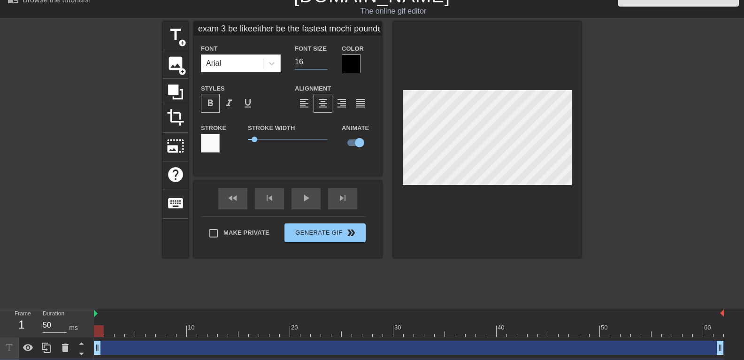
scroll to position [1, 3]
click at [323, 65] on input "15" at bounding box center [311, 61] width 33 height 15
click at [323, 65] on input "14" at bounding box center [311, 61] width 33 height 15
click at [323, 65] on input "13" at bounding box center [311, 61] width 33 height 15
click at [323, 65] on input "12" at bounding box center [311, 61] width 33 height 15
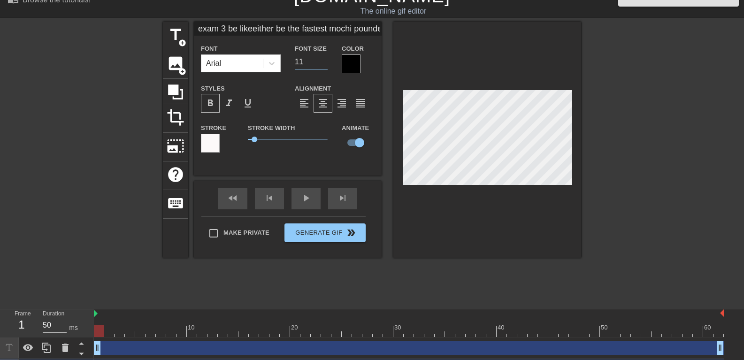
click at [323, 65] on input "11" at bounding box center [311, 61] width 33 height 15
click at [323, 65] on input "10" at bounding box center [311, 61] width 33 height 15
click at [323, 65] on input "9" at bounding box center [311, 61] width 33 height 15
click at [323, 65] on input "8" at bounding box center [311, 61] width 33 height 15
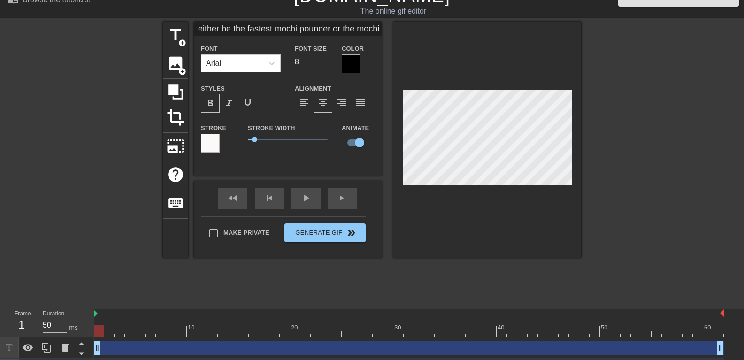
click at [329, 60] on div "Font Size 8" at bounding box center [311, 58] width 47 height 30
click at [312, 60] on input "8" at bounding box center [311, 61] width 33 height 15
click at [324, 61] on input "9" at bounding box center [311, 61] width 33 height 15
click at [324, 61] on input "10" at bounding box center [311, 61] width 33 height 15
click at [324, 61] on input "11" at bounding box center [311, 61] width 33 height 15
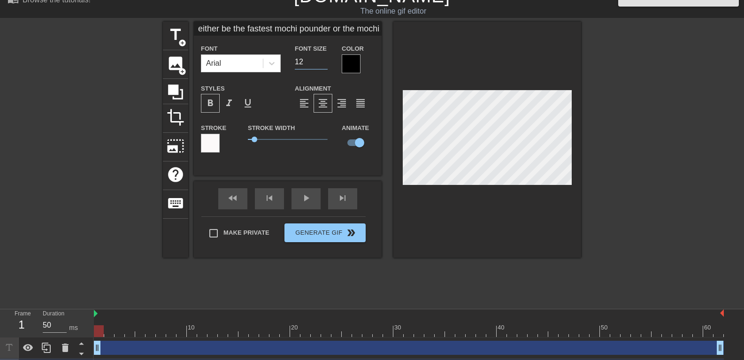
click at [324, 61] on input "12" at bounding box center [311, 61] width 33 height 15
click at [324, 61] on input "13" at bounding box center [311, 61] width 33 height 15
click at [324, 61] on input "14" at bounding box center [311, 61] width 33 height 15
click at [324, 61] on input "15" at bounding box center [311, 61] width 33 height 15
click at [324, 61] on input "16" at bounding box center [311, 61] width 33 height 15
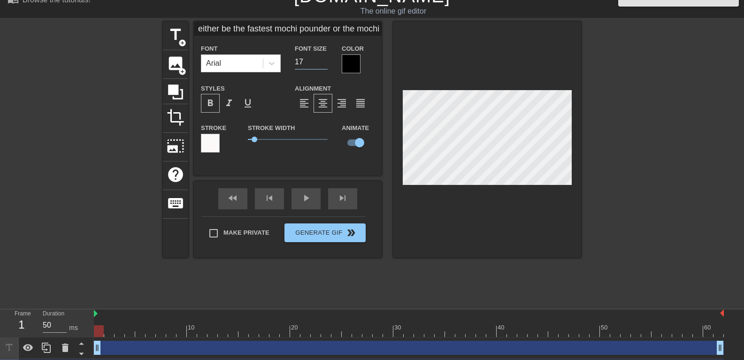
click at [324, 61] on input "17" at bounding box center [311, 61] width 33 height 15
click at [324, 61] on input "18" at bounding box center [311, 61] width 33 height 15
click at [324, 61] on input "19" at bounding box center [311, 61] width 33 height 15
click at [324, 61] on input "20" at bounding box center [311, 61] width 33 height 15
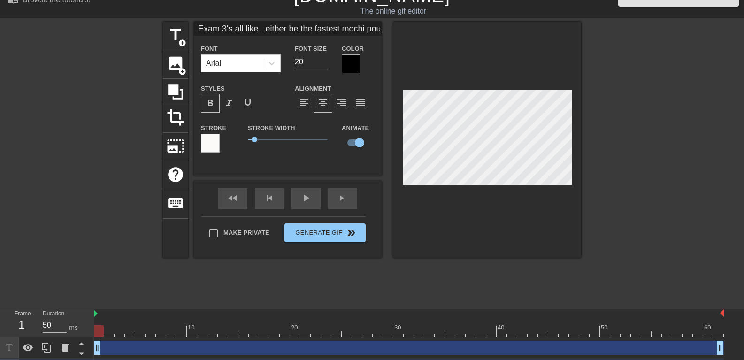
click at [572, 158] on div at bounding box center [487, 140] width 188 height 236
click at [325, 62] on input "19" at bounding box center [311, 61] width 33 height 15
click at [325, 62] on input "18" at bounding box center [311, 61] width 33 height 15
drag, startPoint x: 254, startPoint y: 140, endPoint x: 265, endPoint y: 145, distance: 12.2
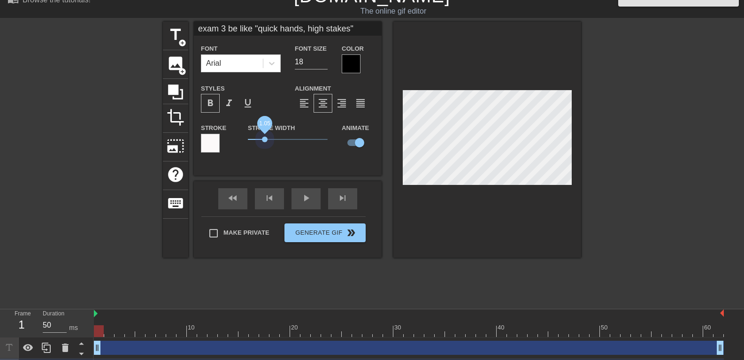
click at [265, 145] on span "1.05" at bounding box center [288, 139] width 80 height 11
click at [261, 140] on span "0.85" at bounding box center [262, 140] width 6 height 6
drag, startPoint x: 262, startPoint y: 139, endPoint x: 253, endPoint y: 140, distance: 9.0
click at [253, 140] on span "0.3" at bounding box center [253, 140] width 6 height 6
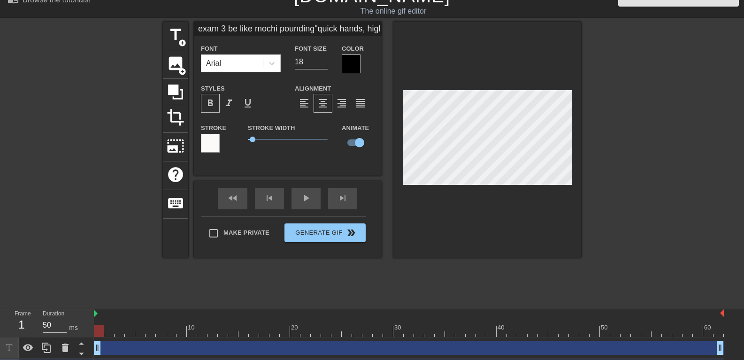
scroll to position [1, 8]
drag, startPoint x: 252, startPoint y: 142, endPoint x: 259, endPoint y: 144, distance: 7.6
click at [259, 144] on span "0.7" at bounding box center [288, 139] width 80 height 11
click at [269, 63] on icon at bounding box center [272, 63] width 6 height 3
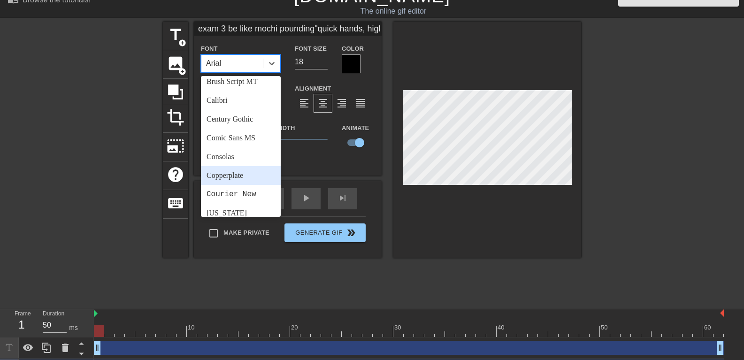
scroll to position [144, 0]
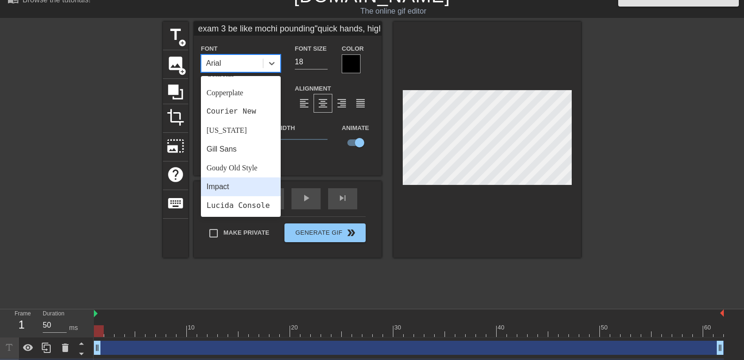
click at [230, 189] on div "Impact" at bounding box center [241, 186] width 80 height 19
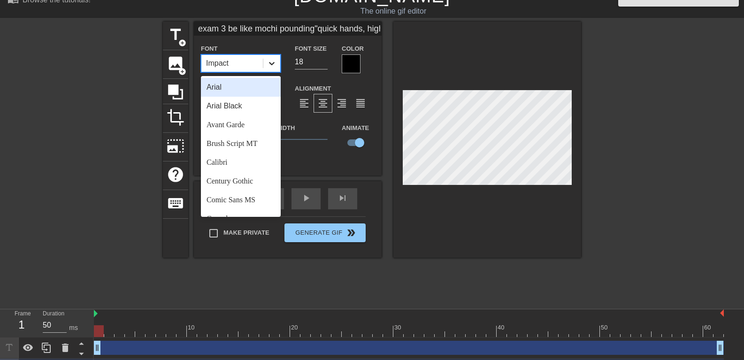
drag, startPoint x: 268, startPoint y: 65, endPoint x: 280, endPoint y: 109, distance: 45.2
click at [269, 65] on icon at bounding box center [271, 63] width 9 height 9
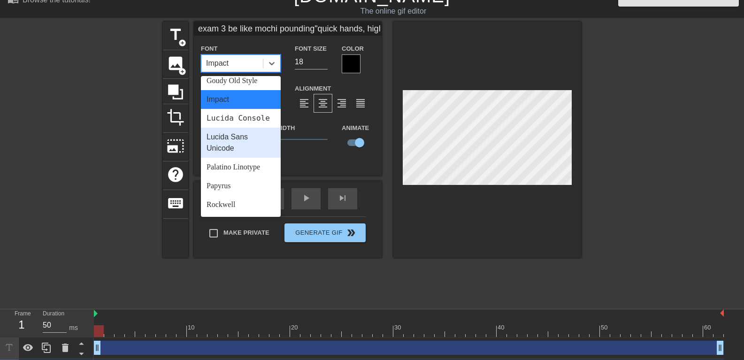
scroll to position [234, 0]
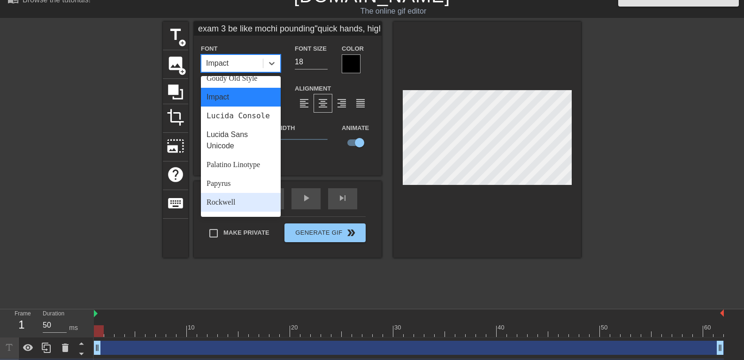
click at [242, 206] on div "Rockwell" at bounding box center [241, 202] width 80 height 19
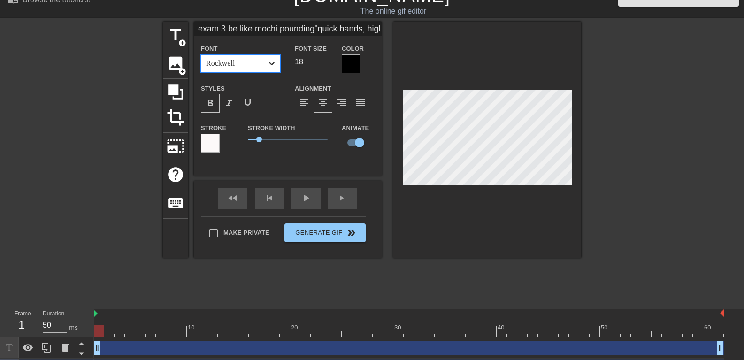
click at [273, 69] on div at bounding box center [271, 63] width 17 height 17
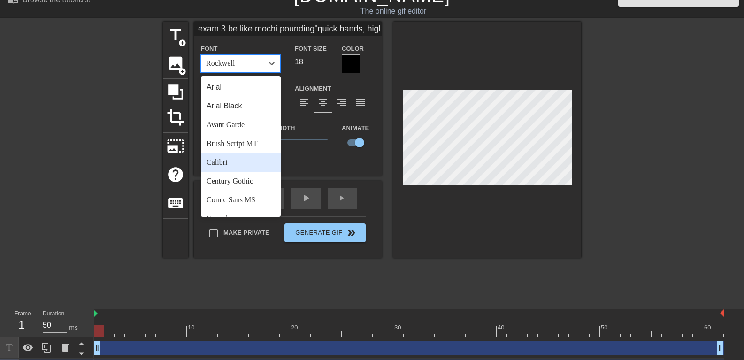
click at [233, 158] on div "Calibri" at bounding box center [241, 162] width 80 height 19
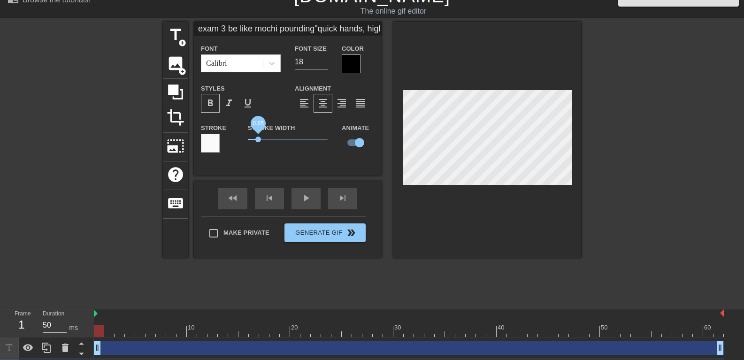
click at [258, 139] on span "0.65" at bounding box center [258, 140] width 6 height 6
drag, startPoint x: 260, startPoint y: 140, endPoint x: 265, endPoint y: 141, distance: 5.3
click at [265, 141] on span "1.1" at bounding box center [265, 140] width 6 height 6
click at [215, 145] on div at bounding box center [210, 143] width 19 height 19
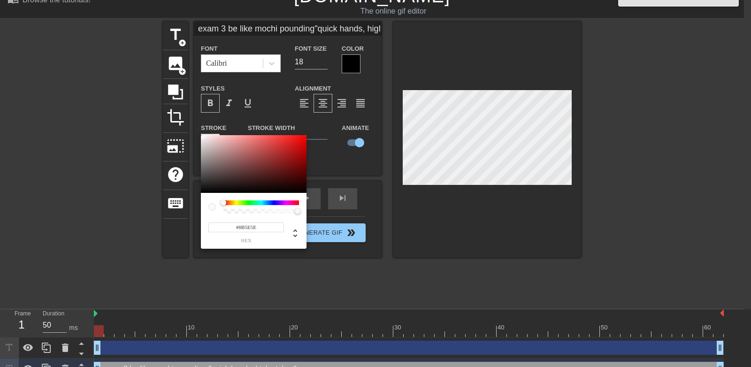
click at [235, 161] on div at bounding box center [254, 164] width 106 height 58
click at [276, 151] on div at bounding box center [254, 164] width 106 height 58
click at [288, 154] on div at bounding box center [254, 164] width 106 height 58
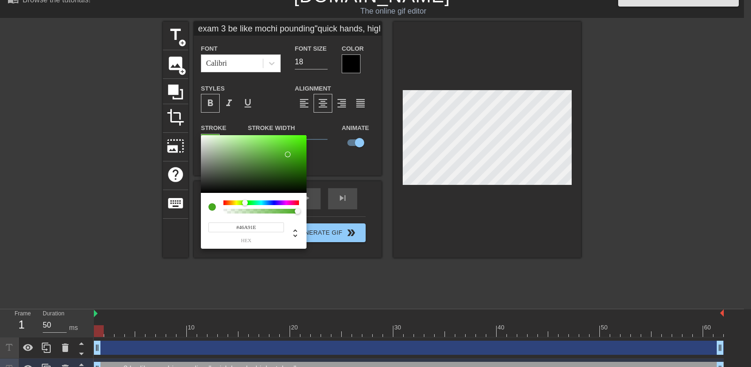
click at [245, 201] on div at bounding box center [261, 202] width 76 height 5
click at [265, 203] on div at bounding box center [261, 202] width 76 height 5
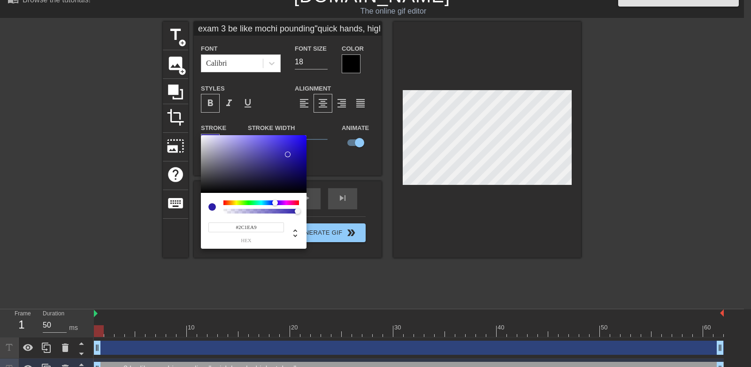
click at [275, 203] on div at bounding box center [261, 202] width 76 height 5
click at [283, 203] on div at bounding box center [261, 202] width 76 height 5
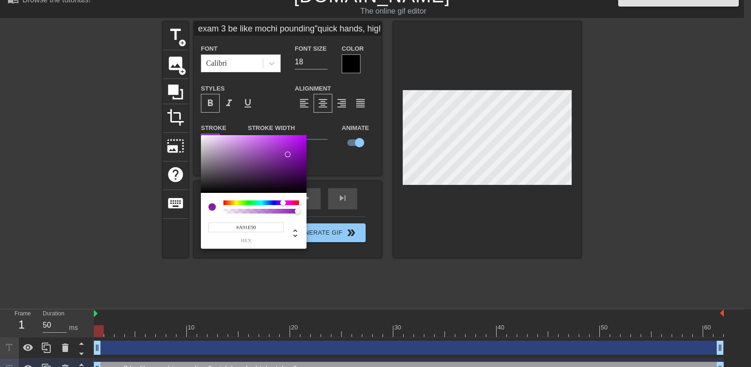
click at [289, 201] on div at bounding box center [261, 202] width 76 height 5
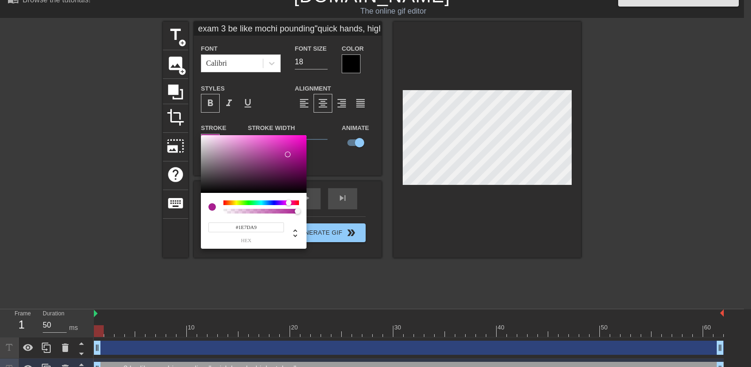
click at [265, 204] on div at bounding box center [261, 202] width 76 height 5
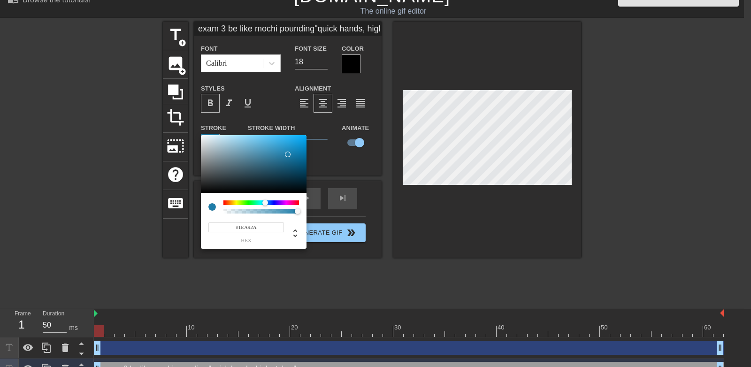
click at [250, 204] on div at bounding box center [261, 202] width 76 height 5
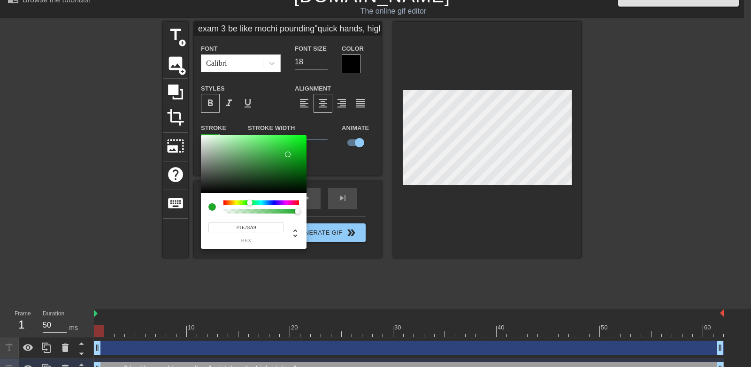
click at [266, 203] on div at bounding box center [261, 202] width 76 height 5
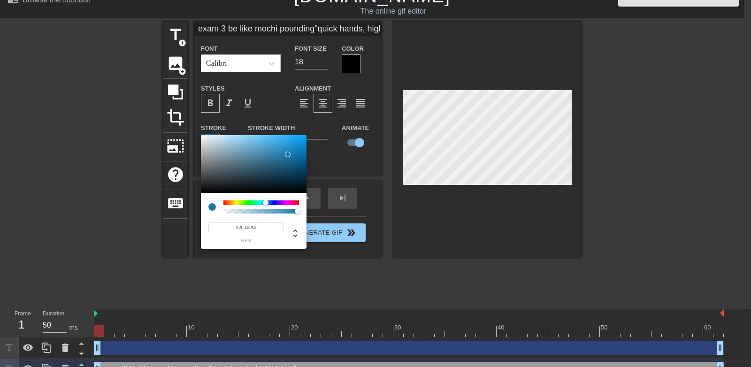
click at [275, 203] on div at bounding box center [261, 202] width 76 height 5
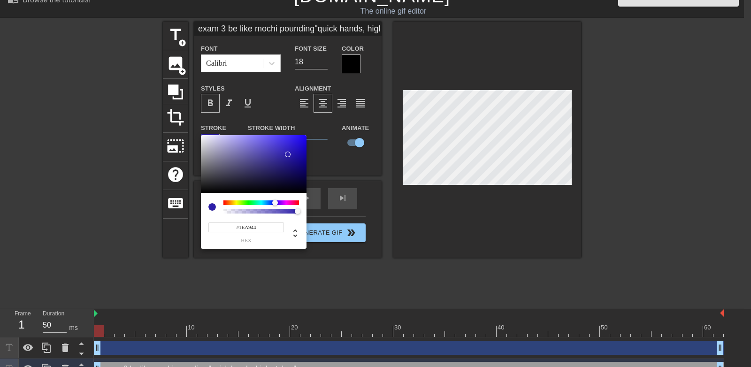
click at [252, 203] on div at bounding box center [261, 202] width 76 height 5
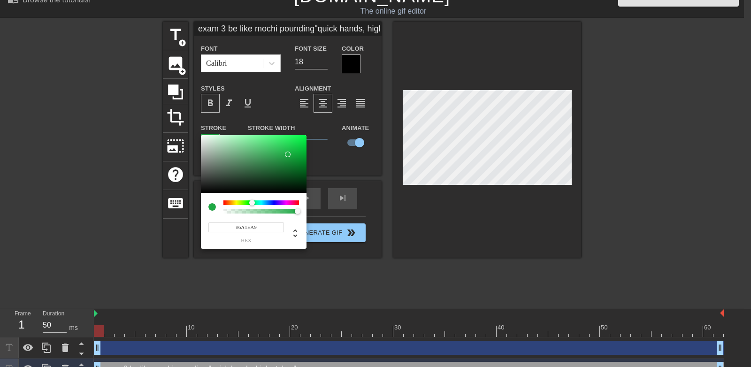
click at [281, 203] on div at bounding box center [261, 202] width 76 height 5
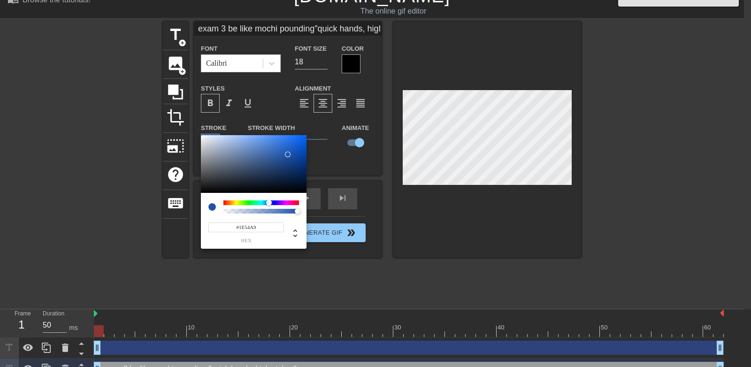
click at [269, 204] on div at bounding box center [261, 202] width 76 height 5
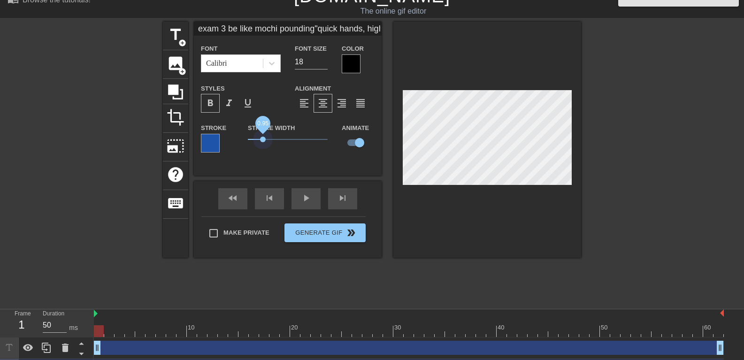
drag, startPoint x: 266, startPoint y: 141, endPoint x: 263, endPoint y: 146, distance: 6.0
click at [263, 145] on span "0.95" at bounding box center [288, 139] width 80 height 11
click at [263, 141] on span "0.95" at bounding box center [263, 140] width 6 height 6
click at [211, 142] on div at bounding box center [210, 143] width 19 height 19
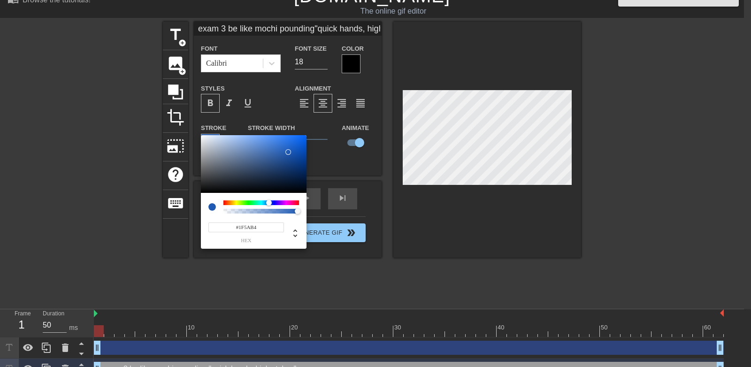
drag, startPoint x: 295, startPoint y: 168, endPoint x: 288, endPoint y: 152, distance: 17.4
click at [288, 152] on div at bounding box center [254, 164] width 106 height 58
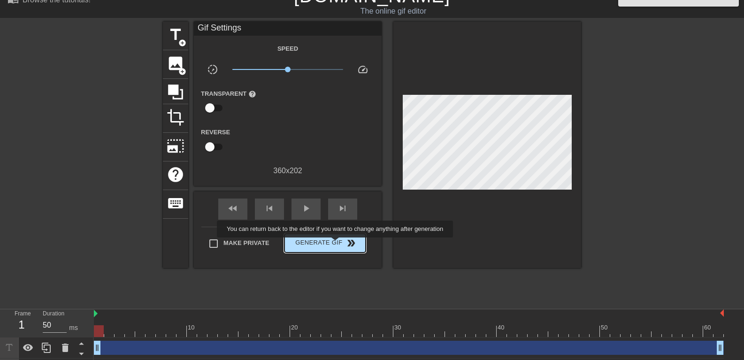
click at [341, 244] on span "Generate Gif double_arrow" at bounding box center [325, 242] width 74 height 11
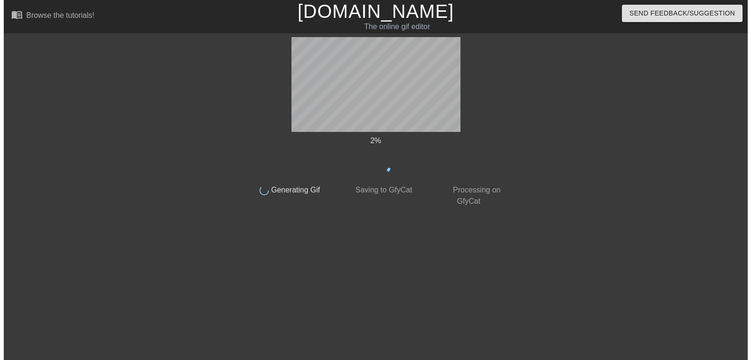
scroll to position [0, 0]
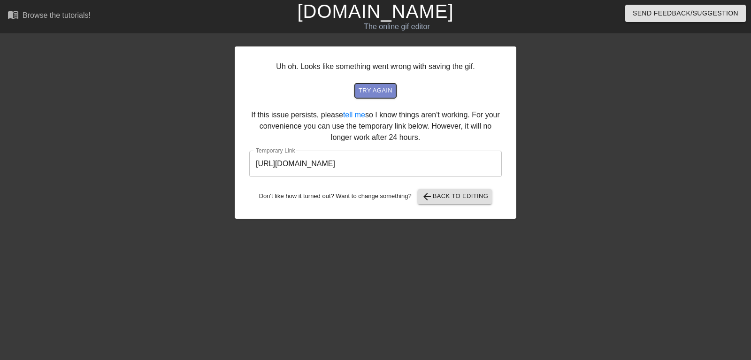
click at [384, 92] on span "try again" at bounding box center [375, 90] width 34 height 11
click at [377, 89] on span "try again" at bounding box center [375, 90] width 34 height 11
click at [376, 88] on span "try again" at bounding box center [375, 90] width 34 height 11
click at [365, 115] on link "tell me" at bounding box center [354, 115] width 22 height 8
click at [420, 162] on input "[URL][DOMAIN_NAME]" at bounding box center [375, 164] width 252 height 26
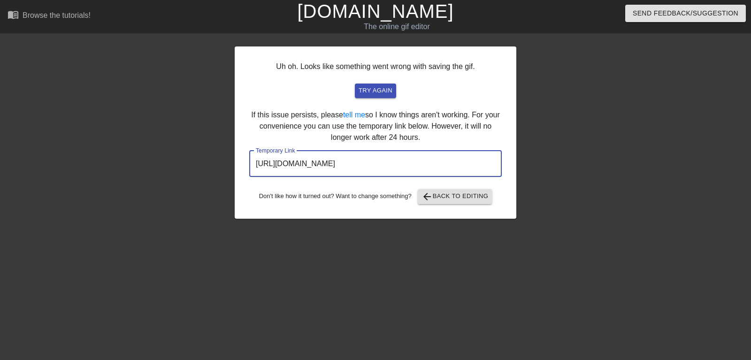
click at [420, 162] on input "[URL][DOMAIN_NAME]" at bounding box center [375, 164] width 252 height 26
